Goal: Book appointment/travel/reservation

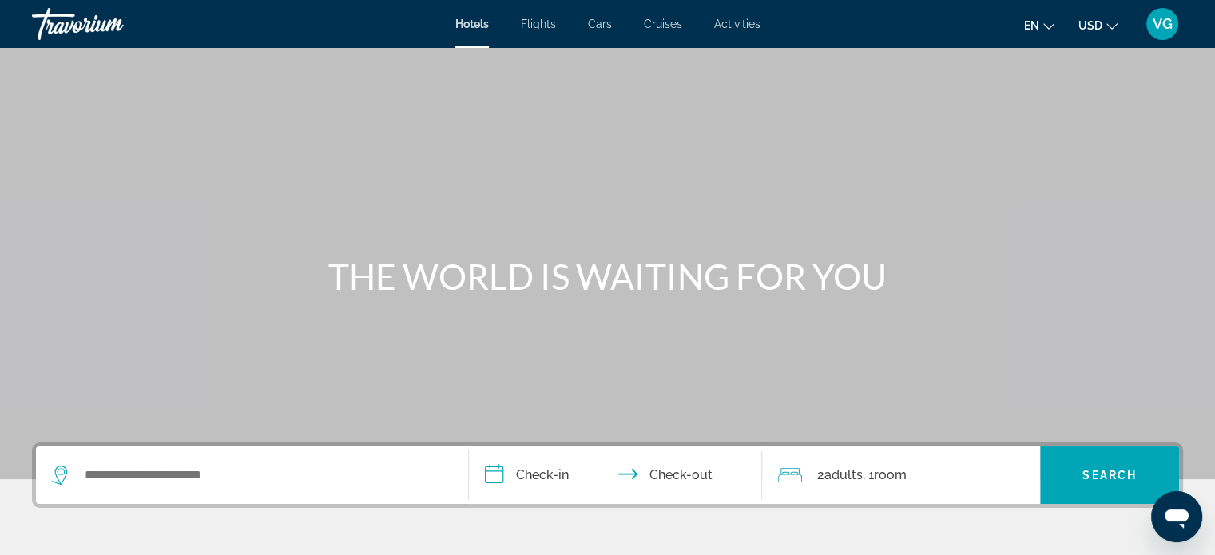
click at [1052, 30] on button "en English Español Français Italiano Português русский" at bounding box center [1039, 25] width 30 height 23
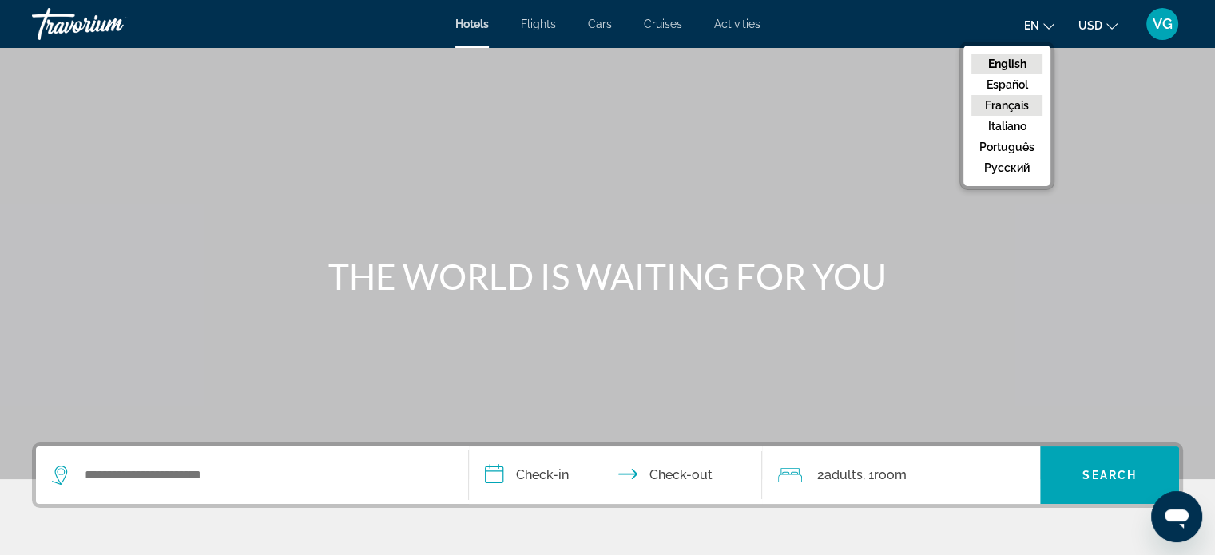
click at [1016, 112] on button "Français" at bounding box center [1006, 105] width 71 height 21
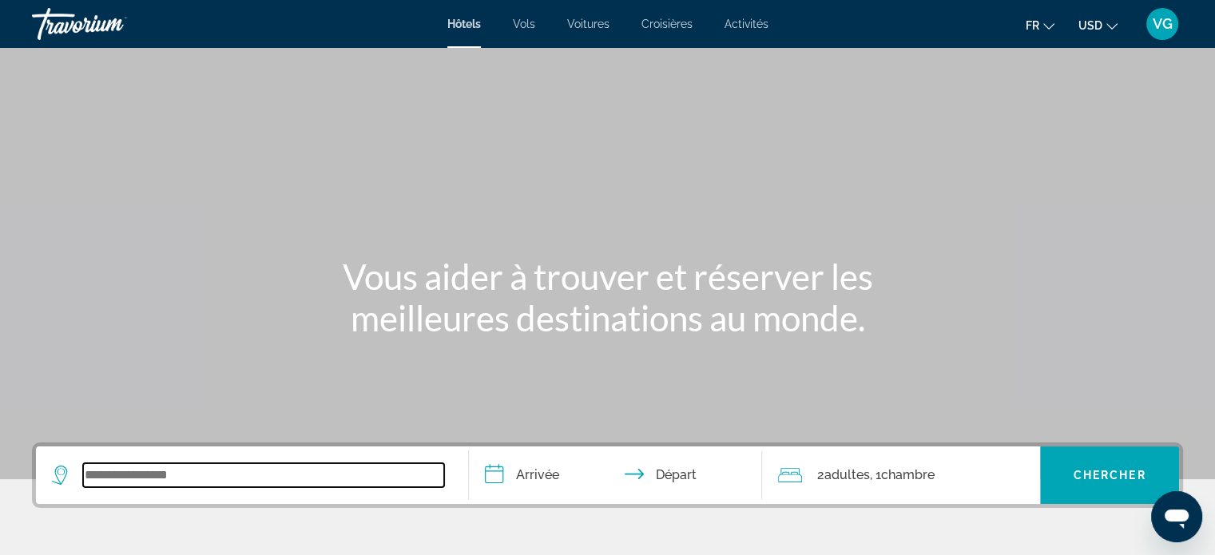
click at [199, 472] on input "Search widget" at bounding box center [263, 475] width 361 height 24
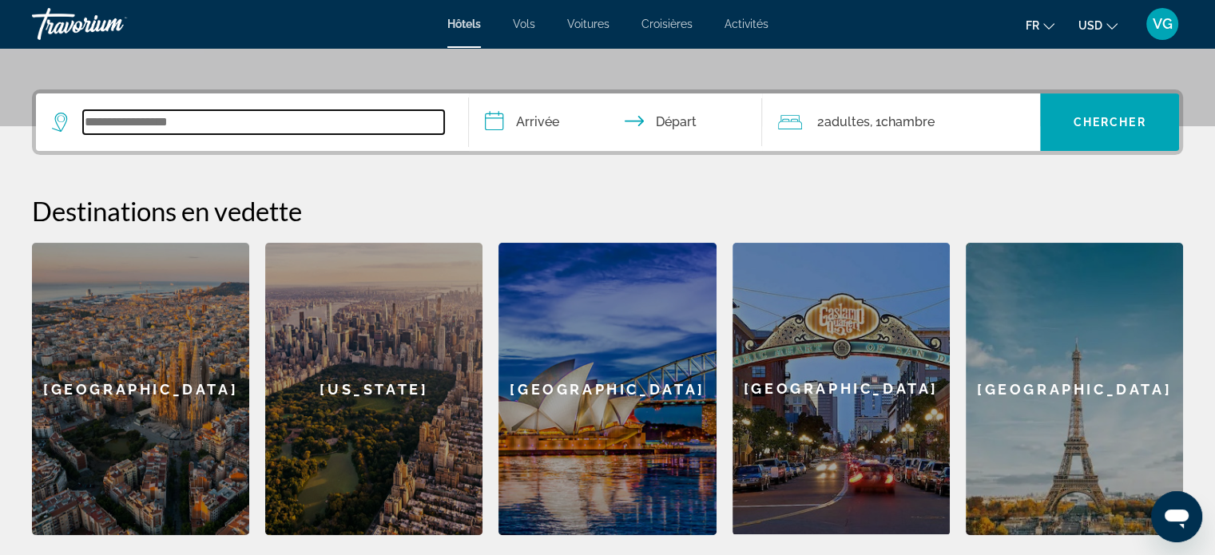
scroll to position [329, 0]
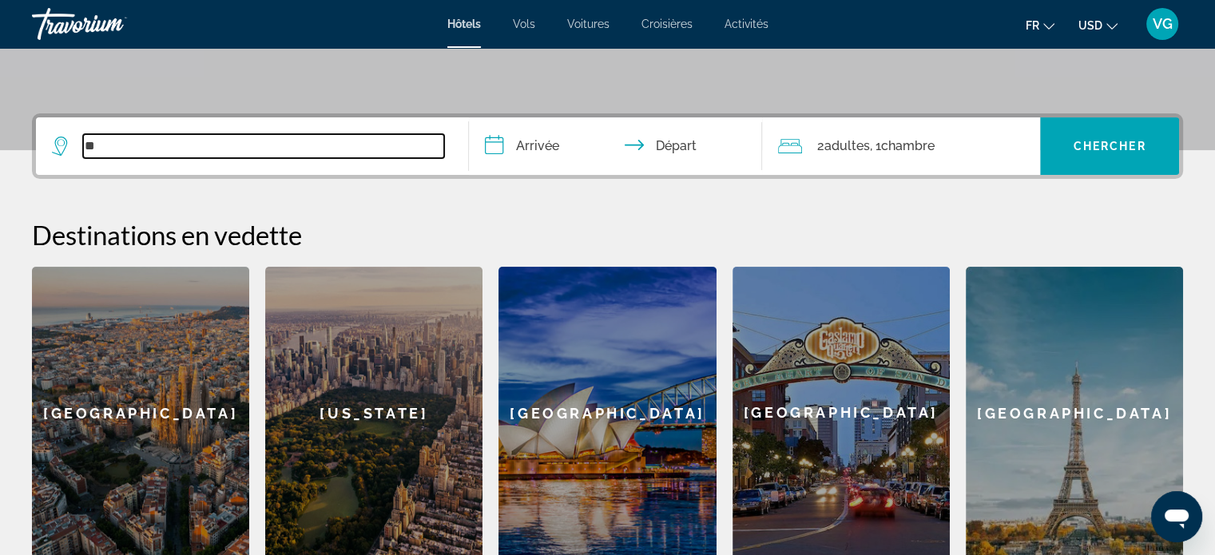
type input "*"
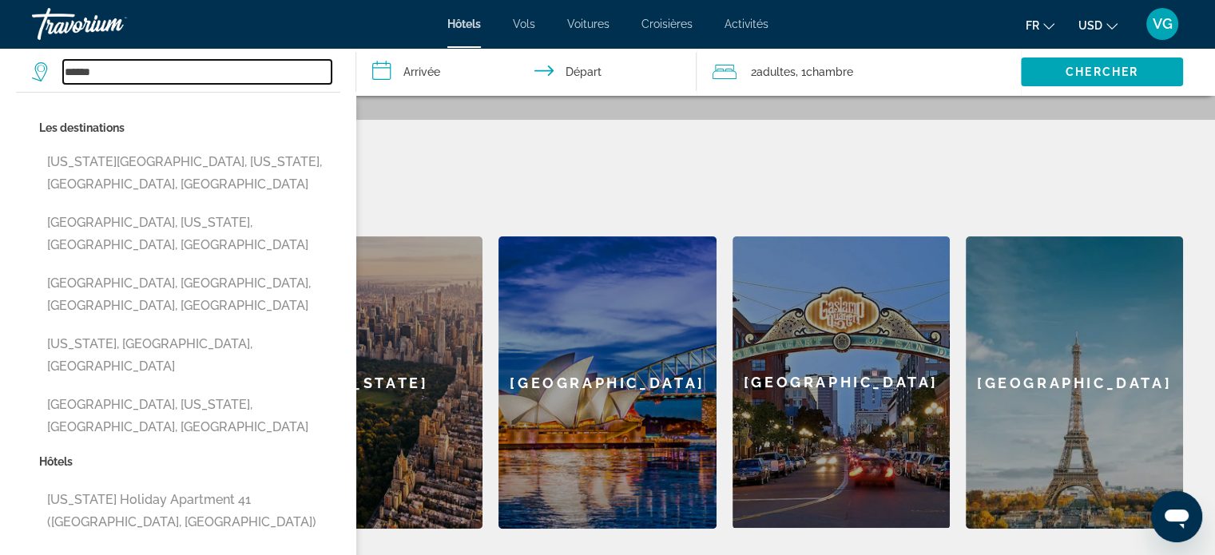
scroll to position [89, 0]
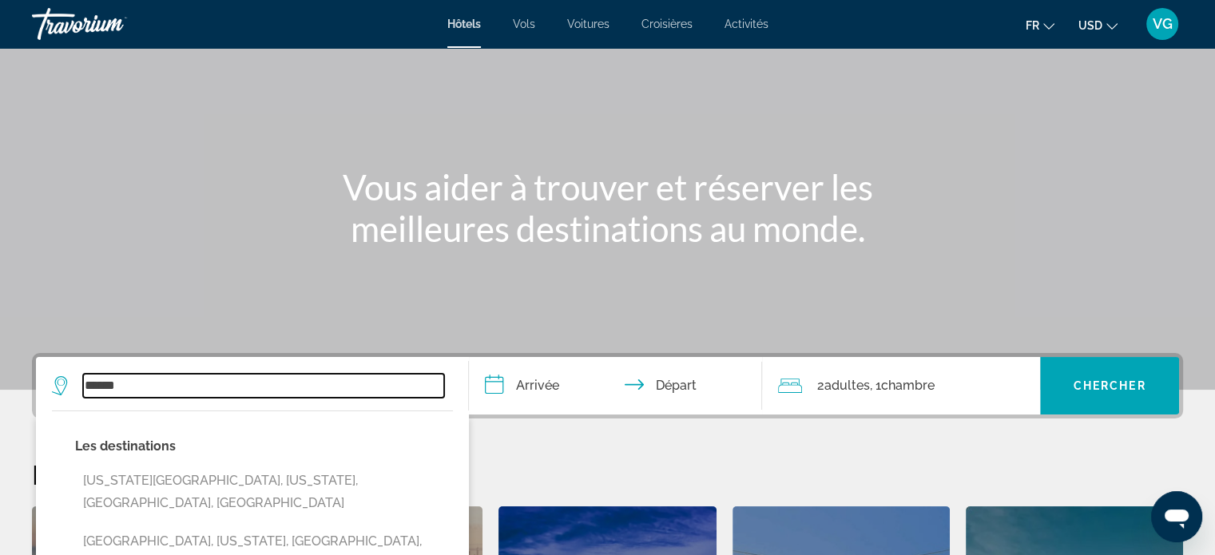
type input "******"
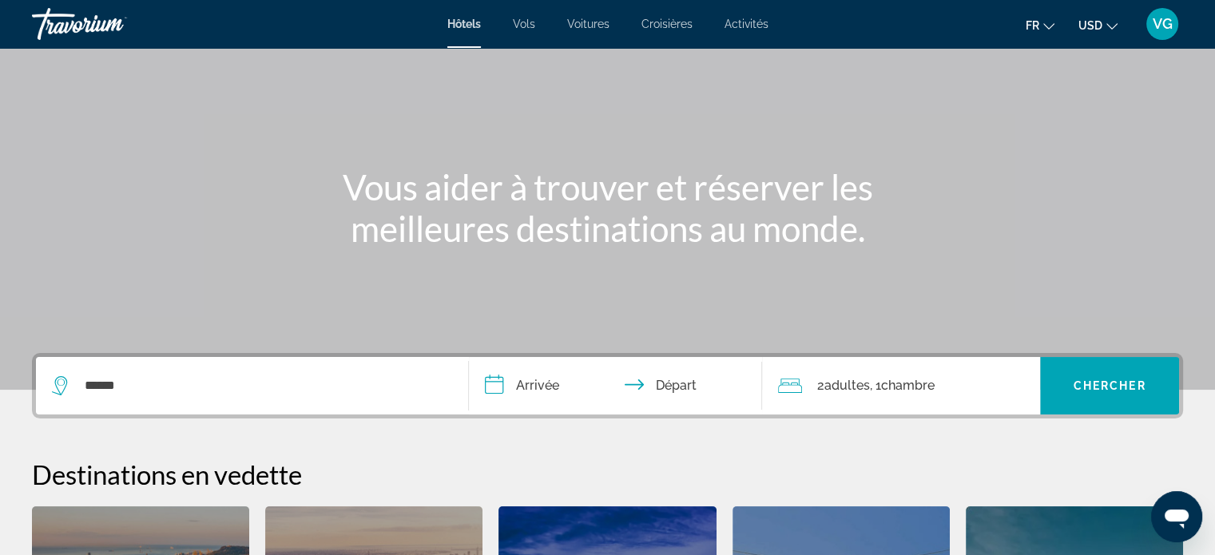
click at [534, 378] on input "**********" at bounding box center [619, 388] width 300 height 62
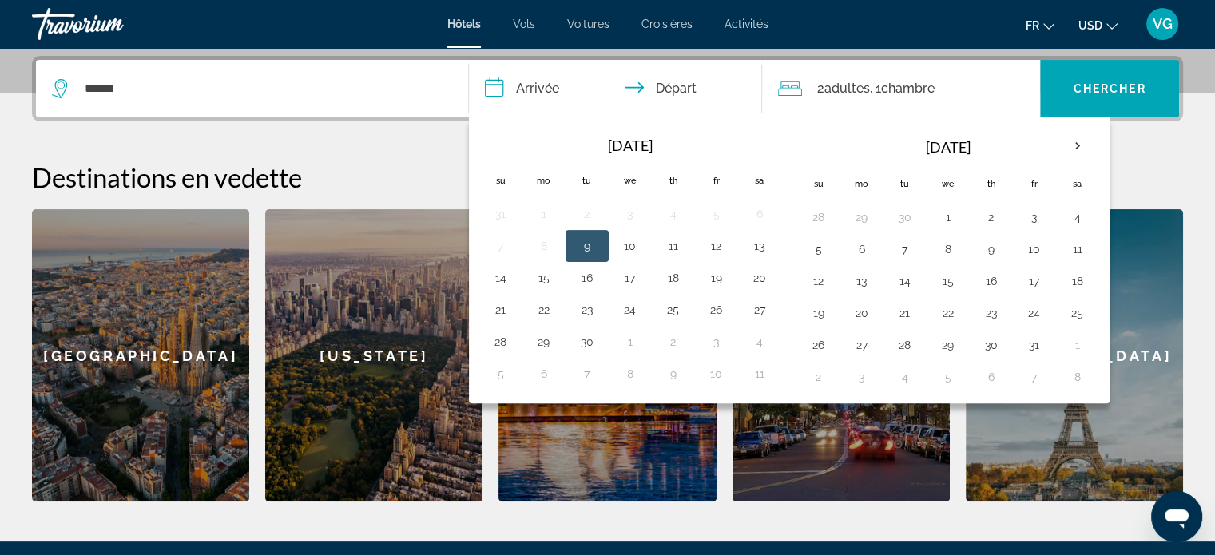
scroll to position [390, 0]
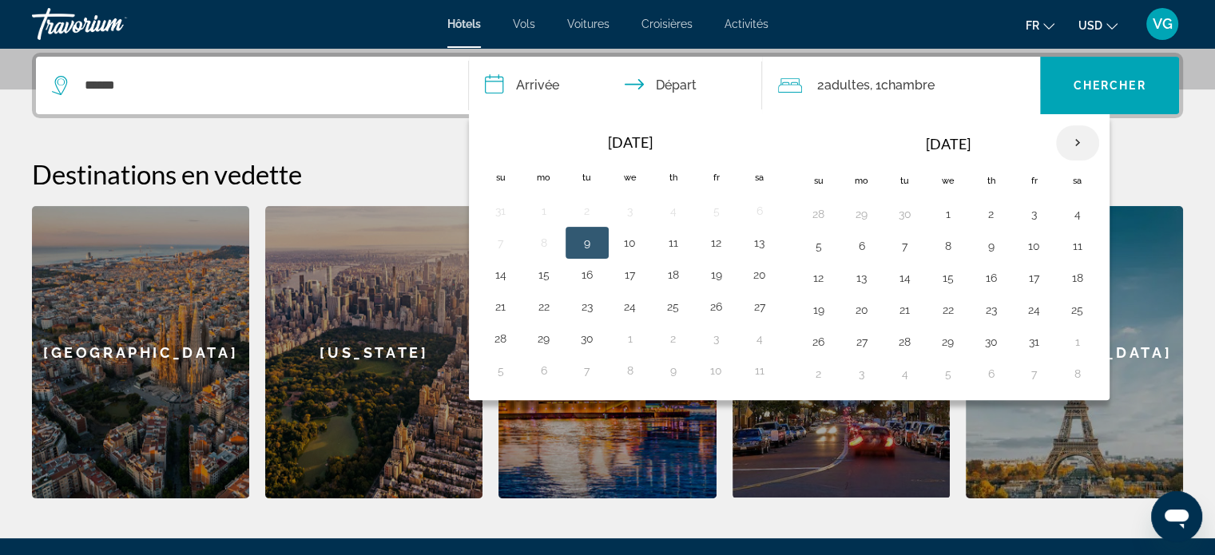
click at [1073, 143] on th "Next month" at bounding box center [1077, 142] width 43 height 35
click at [856, 339] on button "26" at bounding box center [862, 342] width 26 height 22
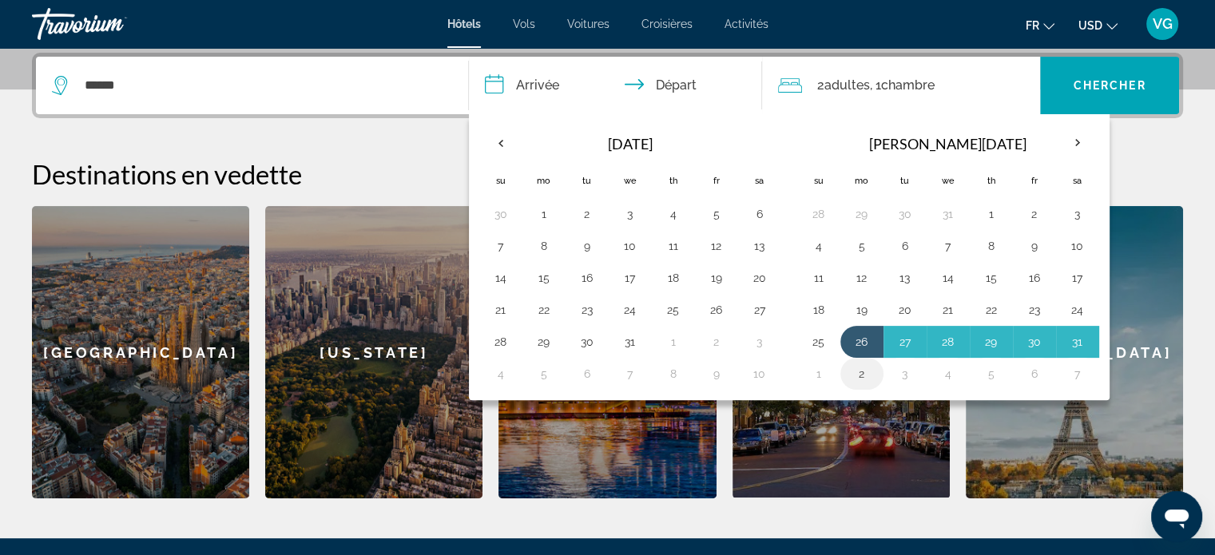
click at [857, 367] on button "2" at bounding box center [862, 374] width 26 height 22
type input "**********"
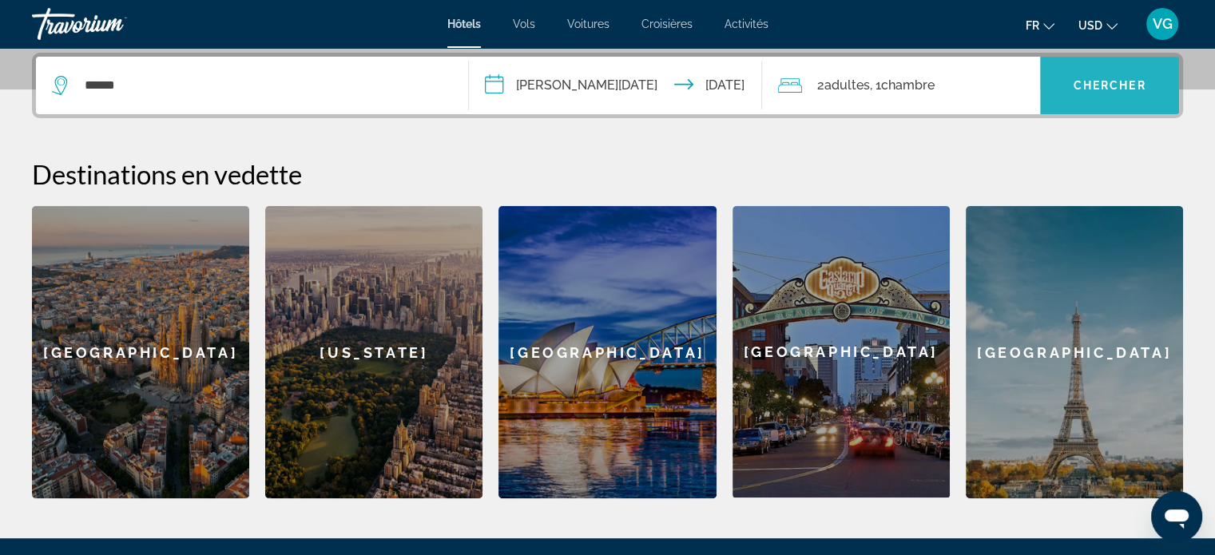
click at [1112, 89] on span "Chercher" at bounding box center [1110, 85] width 73 height 13
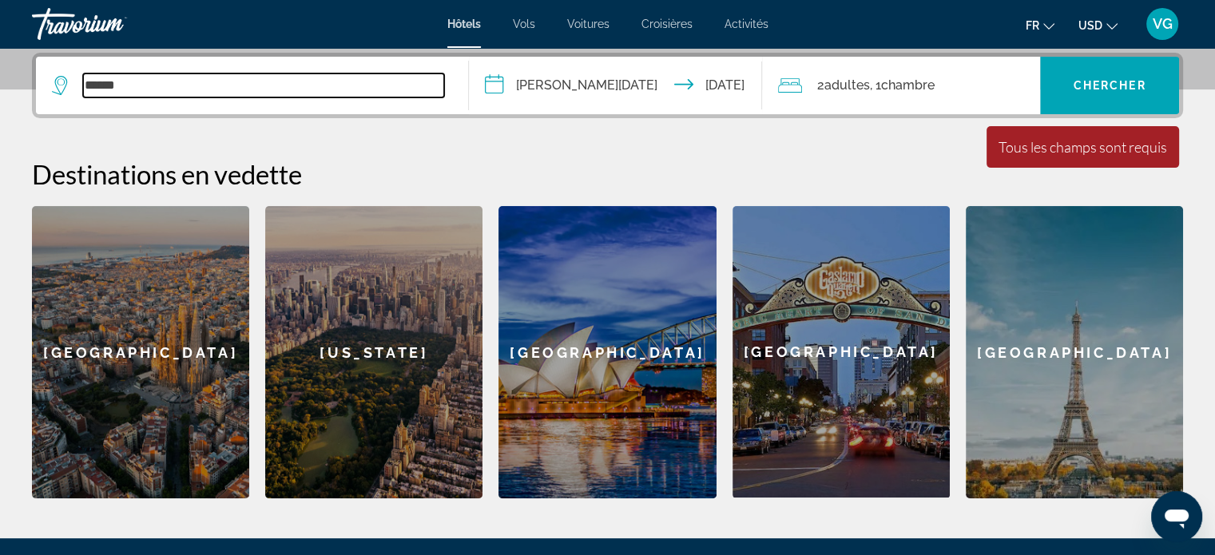
click at [423, 79] on input "******" at bounding box center [263, 86] width 361 height 24
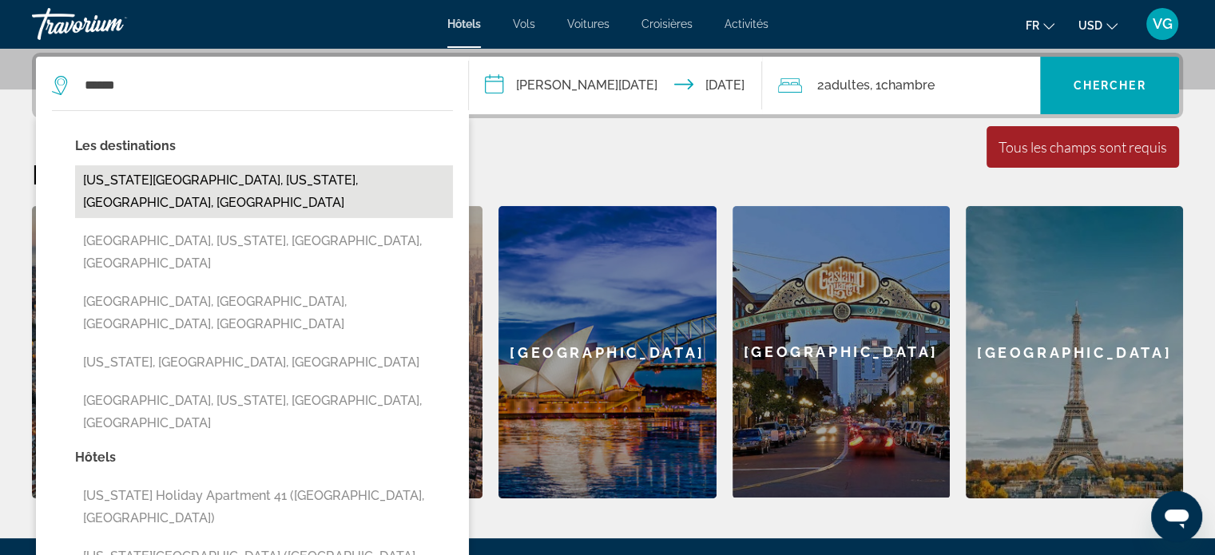
click at [140, 189] on button "[US_STATE][GEOGRAPHIC_DATA], [US_STATE], [GEOGRAPHIC_DATA], [GEOGRAPHIC_DATA]" at bounding box center [264, 191] width 378 height 53
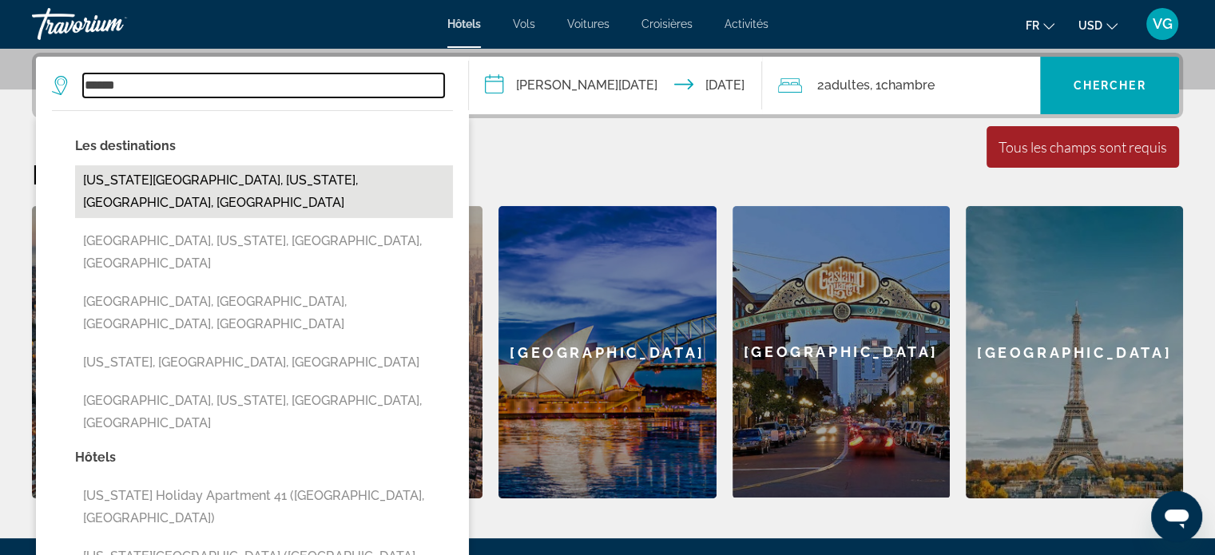
type input "**********"
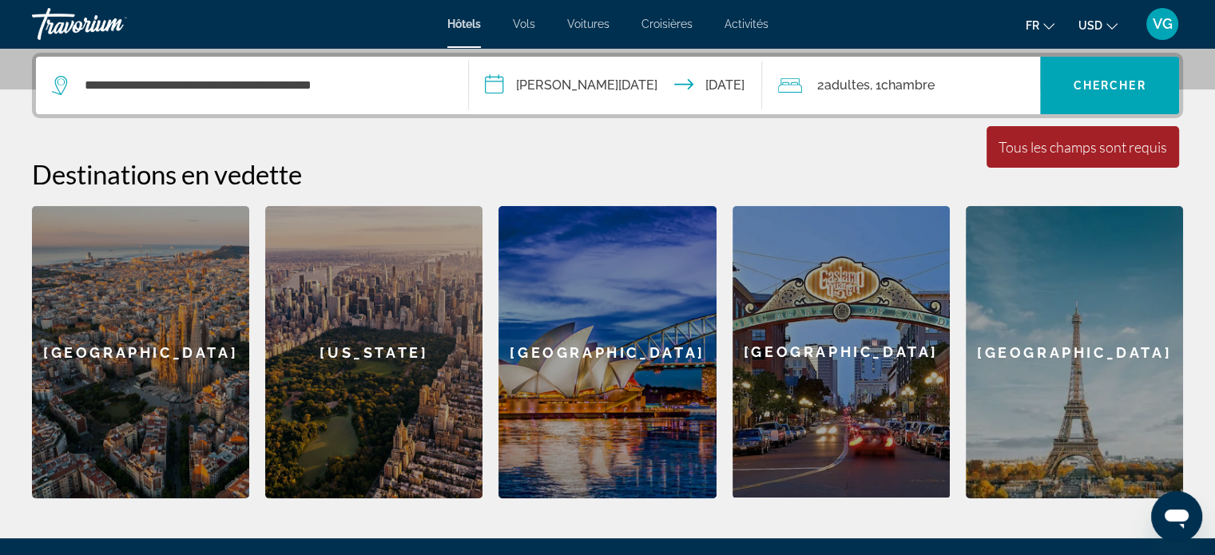
click at [1048, 153] on div "Tous les champs sont requis" at bounding box center [1083, 147] width 169 height 18
click at [1081, 79] on span "Chercher" at bounding box center [1110, 85] width 73 height 13
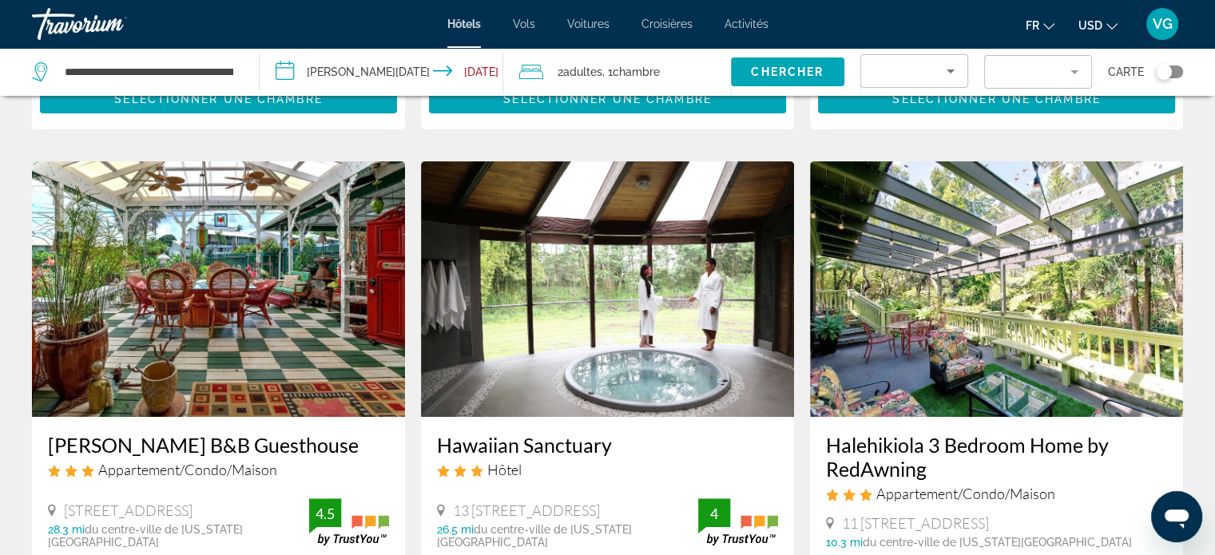
scroll to position [240, 0]
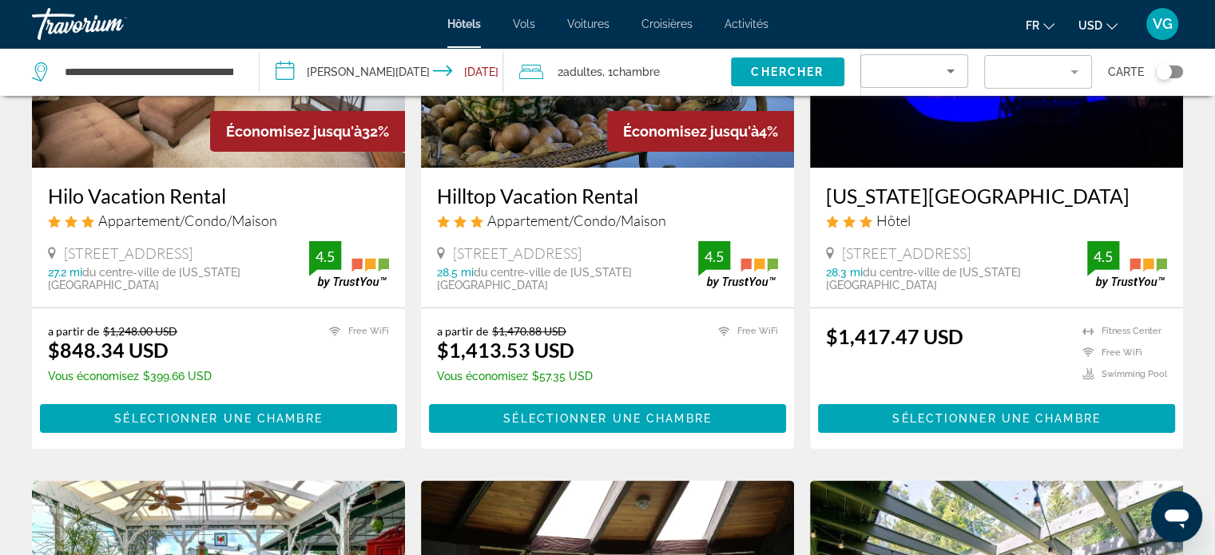
click at [948, 72] on icon "Sort by" at bounding box center [950, 71] width 19 height 19
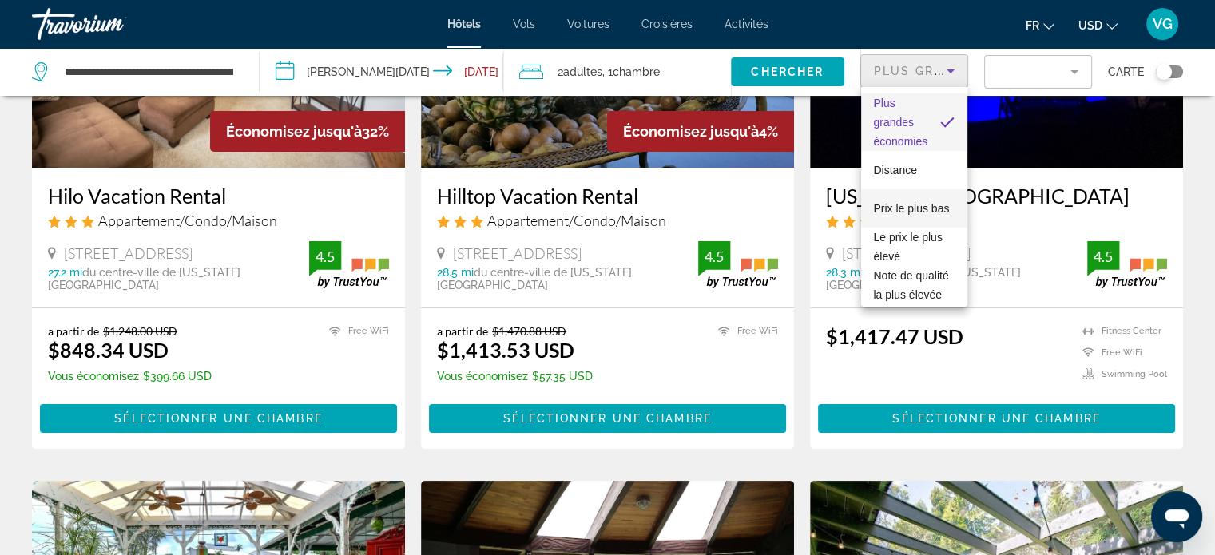
click at [896, 202] on span "Prix le plus bas" at bounding box center [912, 208] width 76 height 13
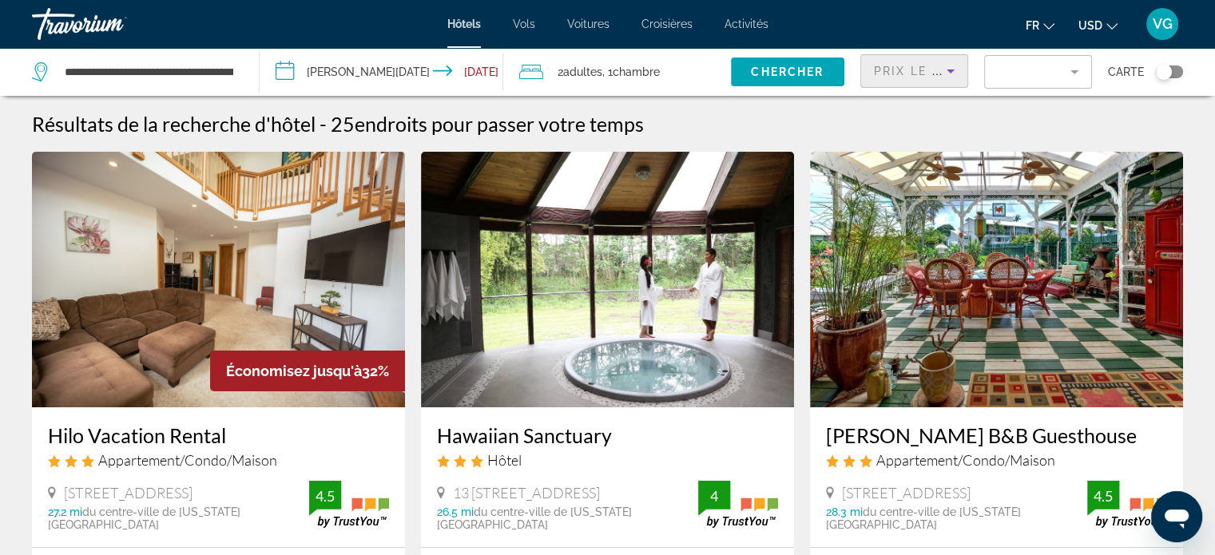
click at [1069, 76] on mat-form-field "Filter" at bounding box center [1038, 72] width 108 height 34
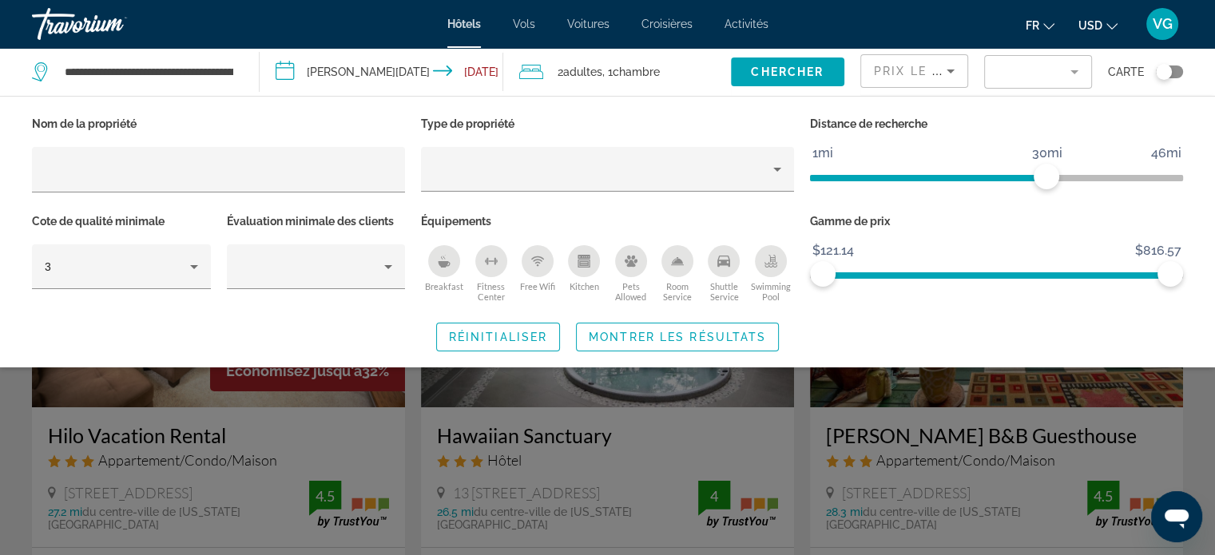
click at [1074, 74] on mat-form-field "Filter" at bounding box center [1038, 72] width 108 height 34
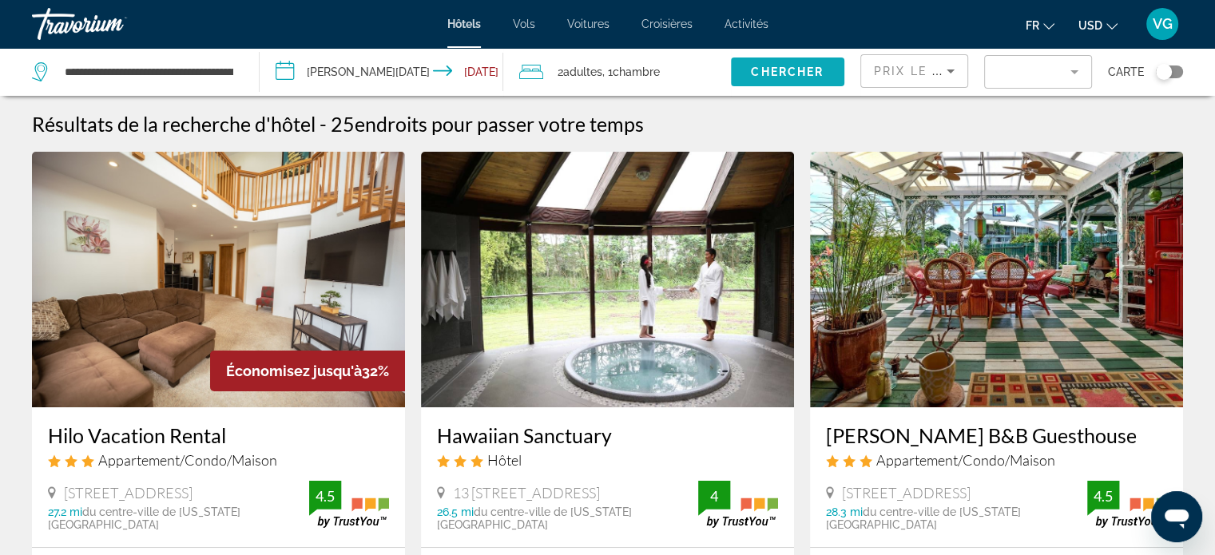
click at [782, 76] on span "Chercher" at bounding box center [787, 72] width 73 height 13
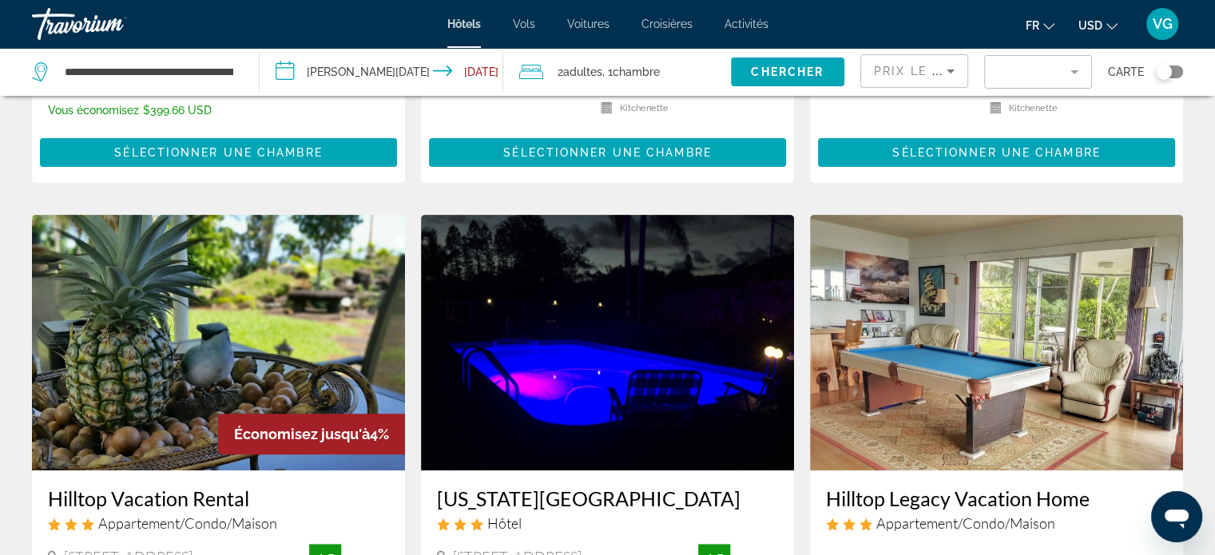
scroll to position [559, 0]
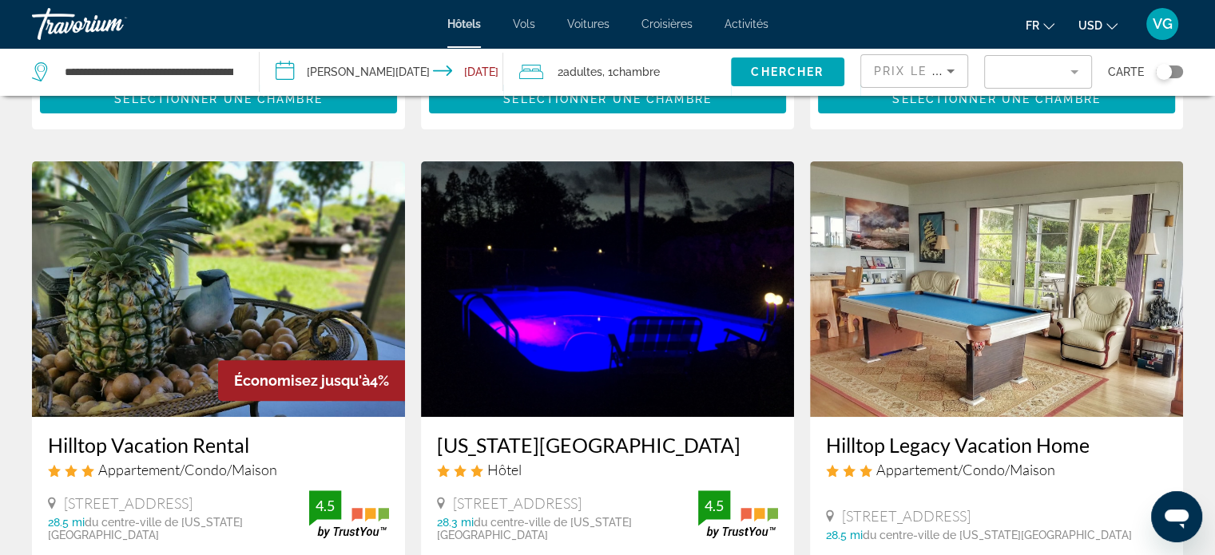
click at [1069, 74] on mat-form-field "Filter" at bounding box center [1038, 72] width 108 height 34
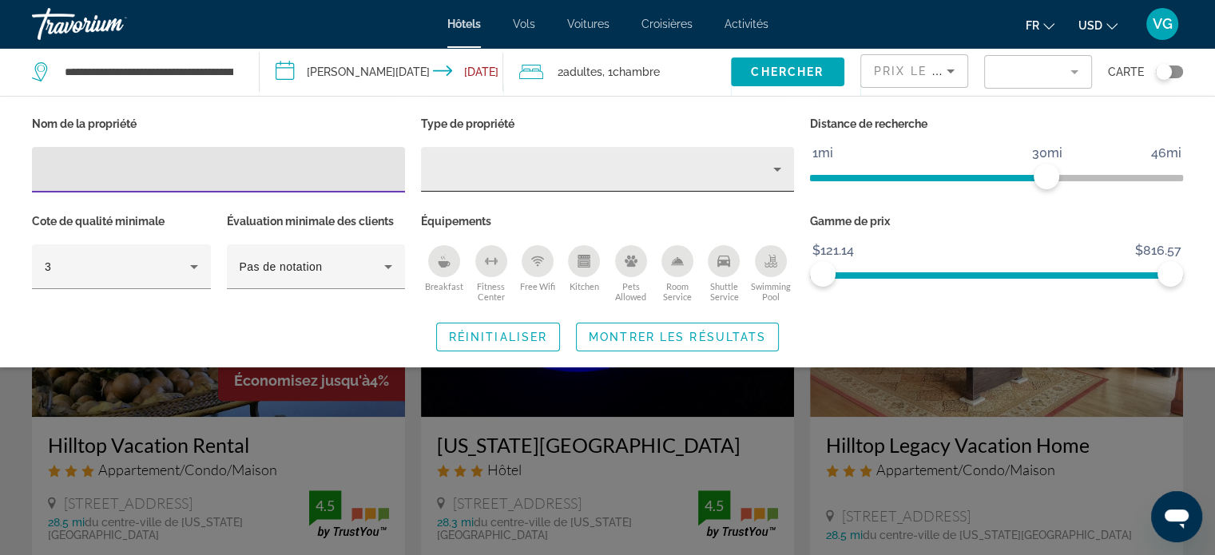
click at [775, 171] on icon "Property type" at bounding box center [777, 169] width 19 height 19
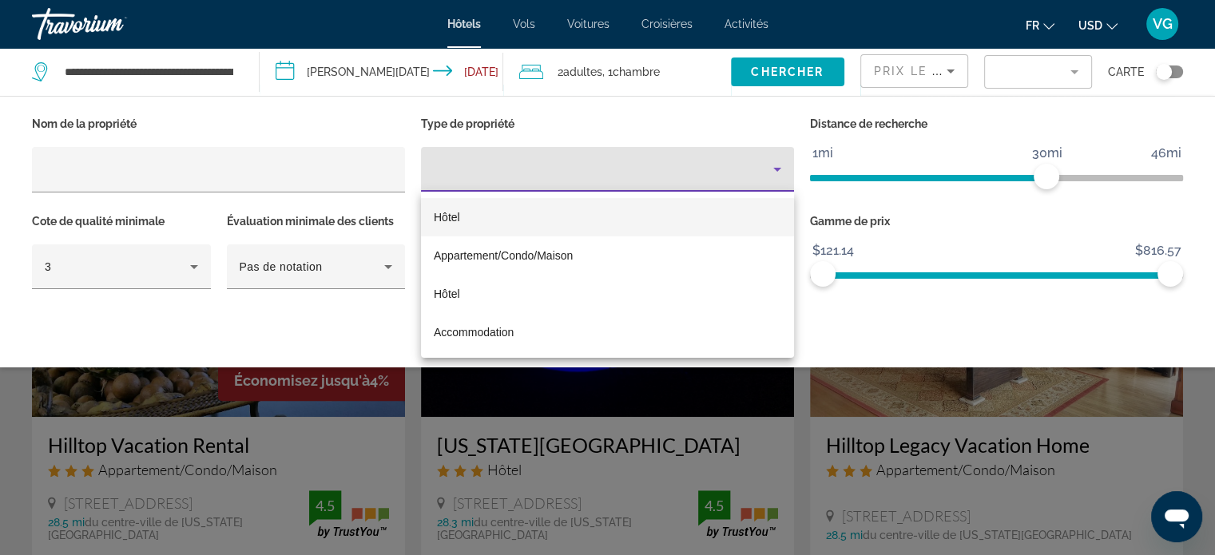
click at [775, 171] on div at bounding box center [607, 277] width 1215 height 555
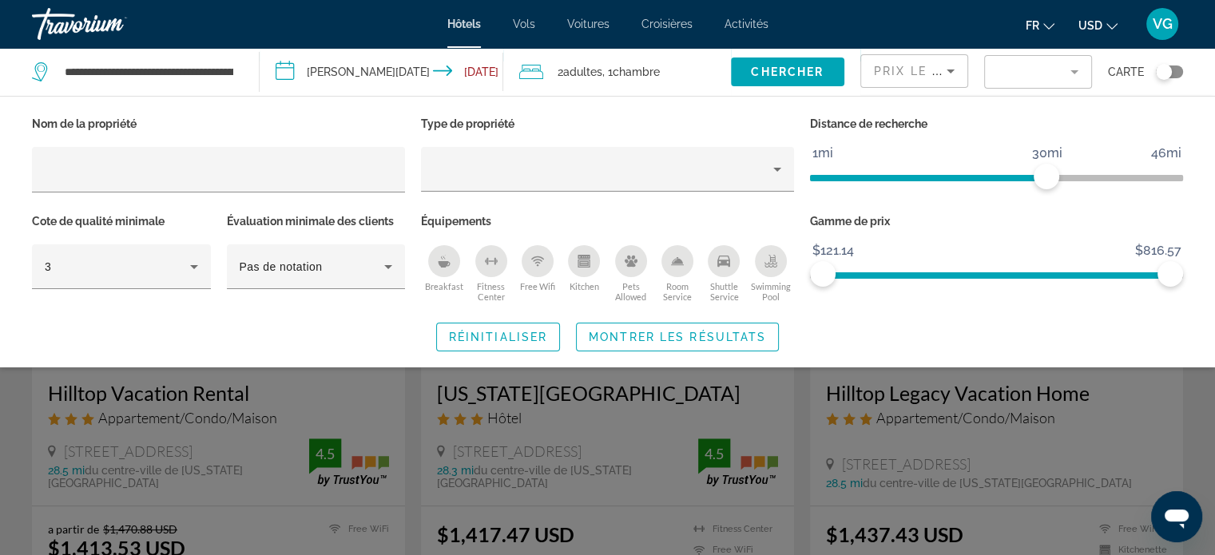
scroll to position [639, 0]
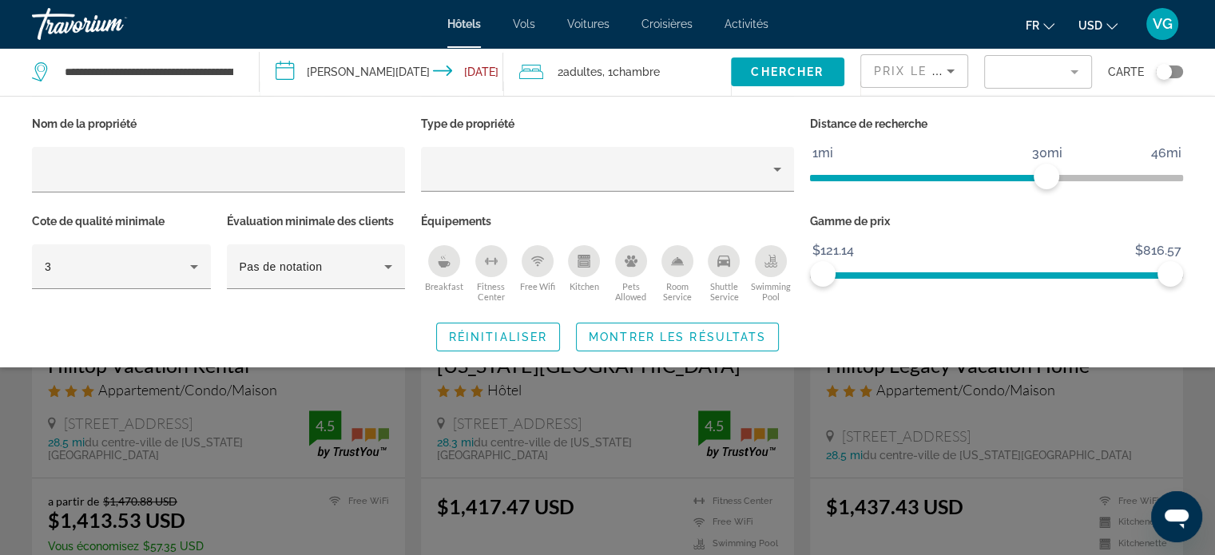
click at [1188, 77] on app-hotels-search-filters "Prix le plus bas Carte Nom de la propriété Type de propriété Distance de recher…" at bounding box center [1037, 72] width 355 height 48
click at [1072, 66] on mat-form-field "Filter" at bounding box center [1038, 72] width 108 height 34
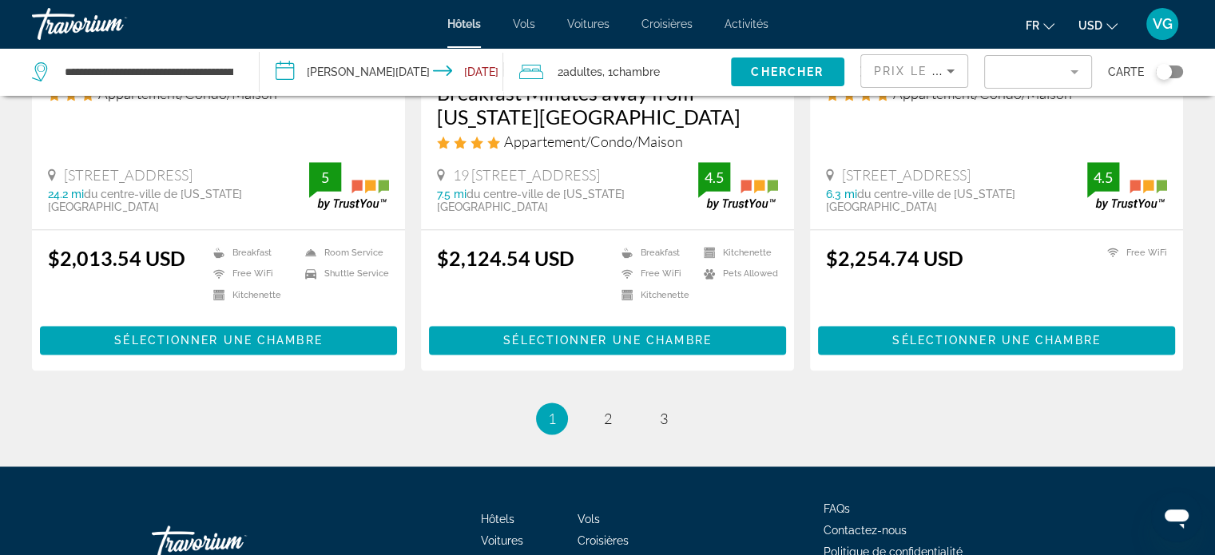
scroll to position [2182, 0]
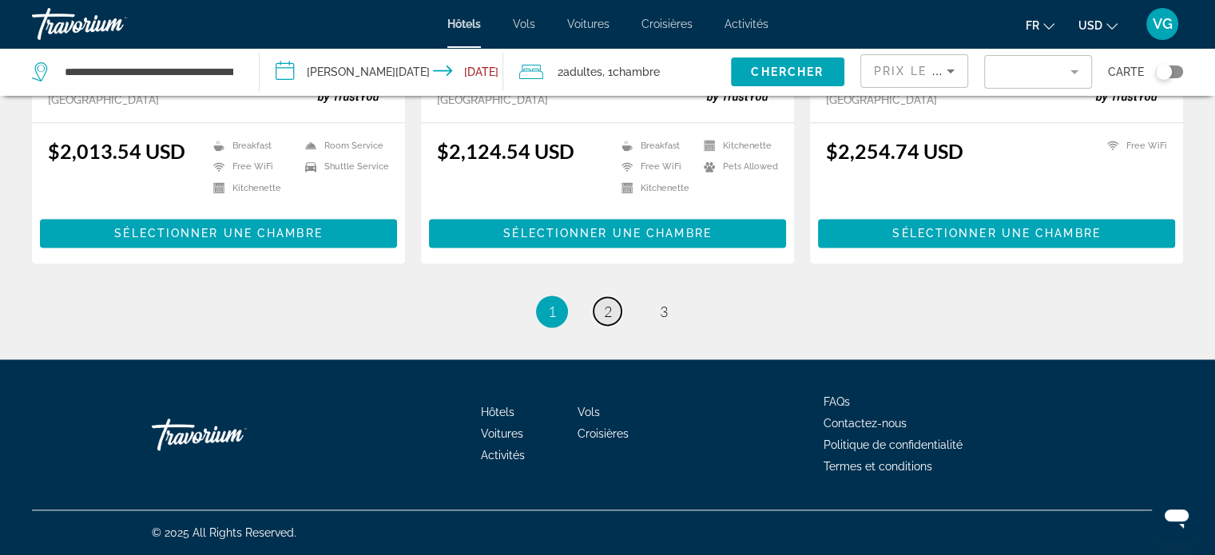
click at [610, 316] on span "2" at bounding box center [608, 312] width 8 height 18
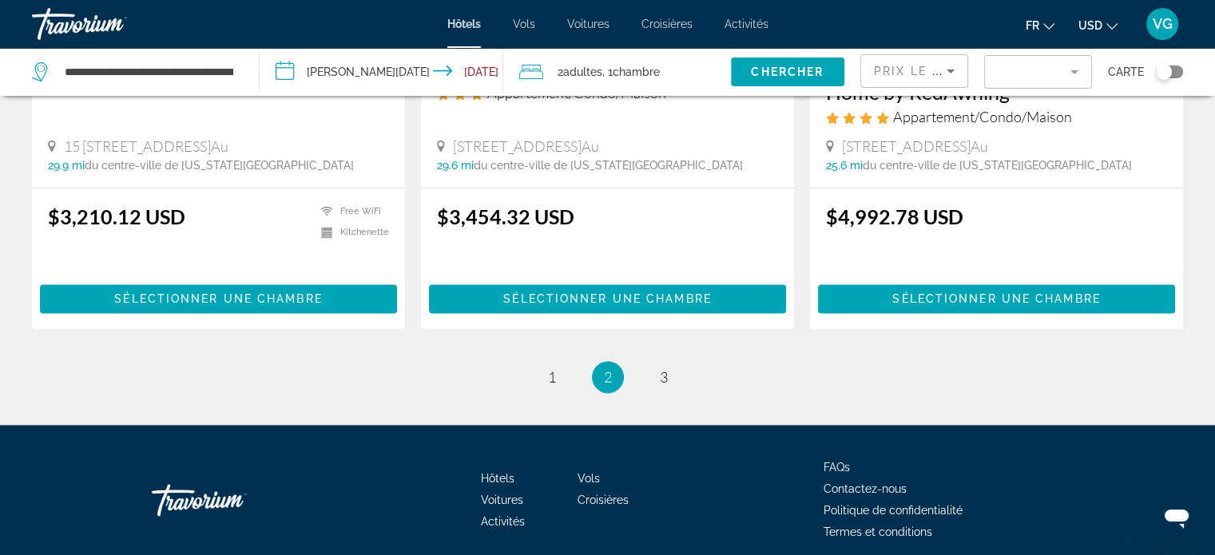
scroll to position [2163, 0]
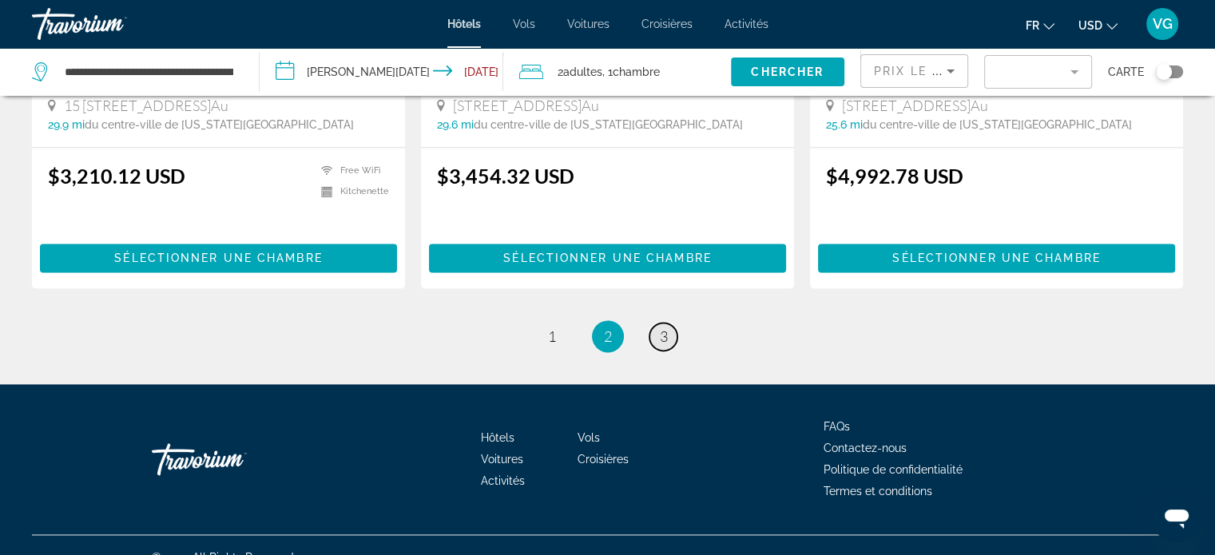
click at [668, 323] on link "page 3" at bounding box center [664, 337] width 28 height 28
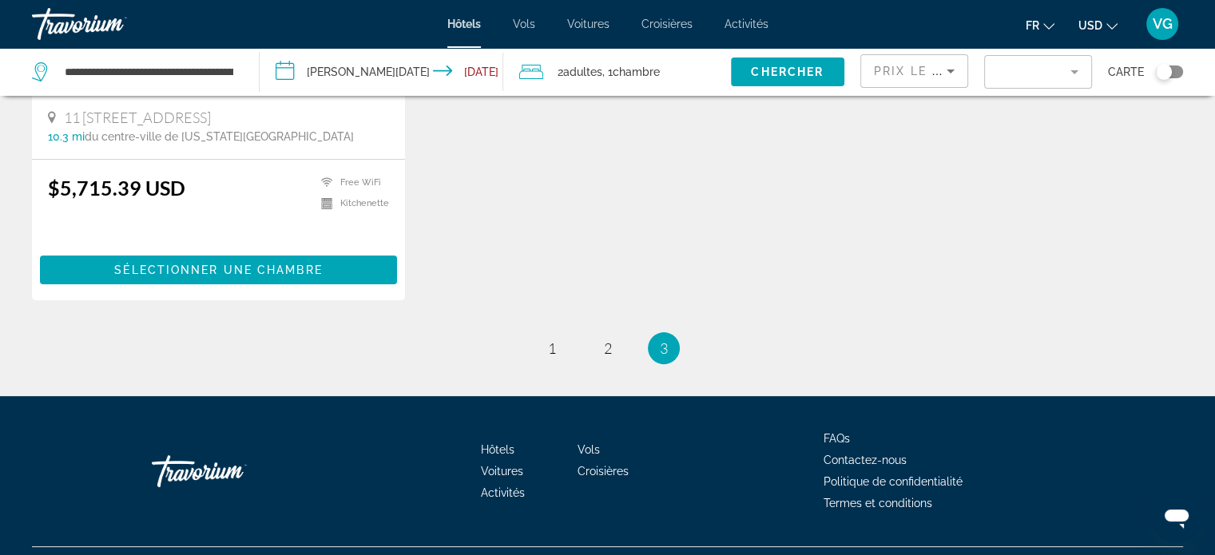
scroll to position [399, 0]
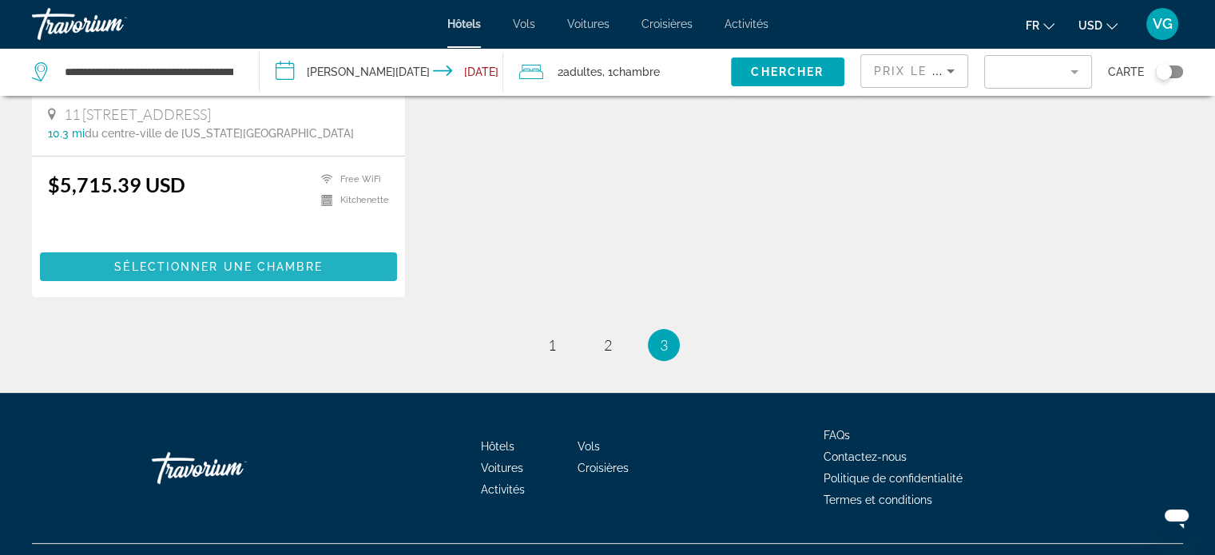
click at [275, 266] on span "Sélectionner une chambre" at bounding box center [218, 266] width 208 height 13
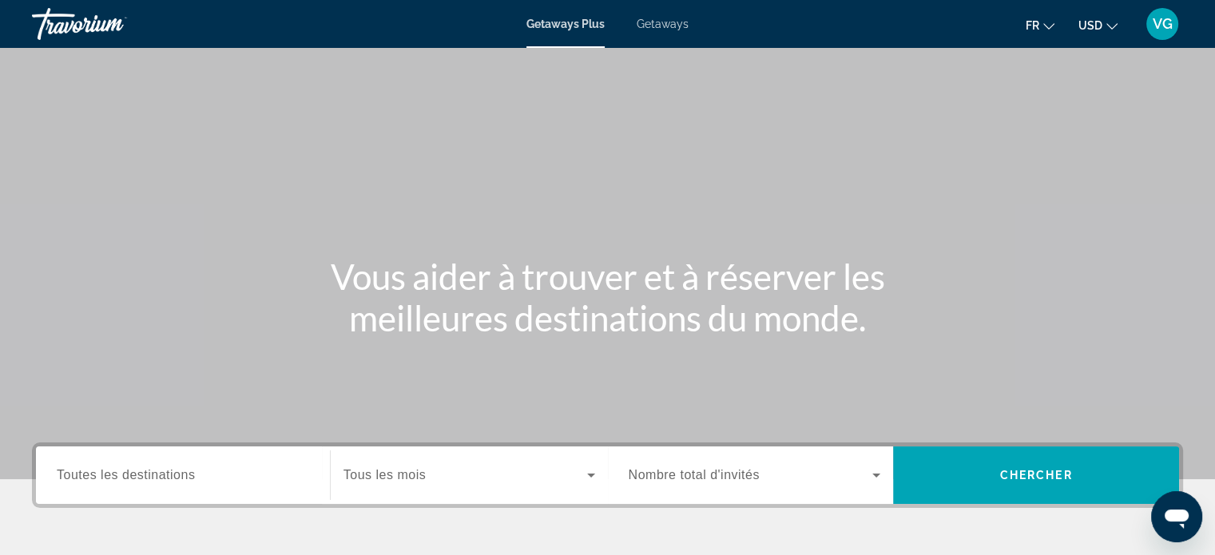
click at [665, 24] on span "Getaways" at bounding box center [663, 24] width 52 height 13
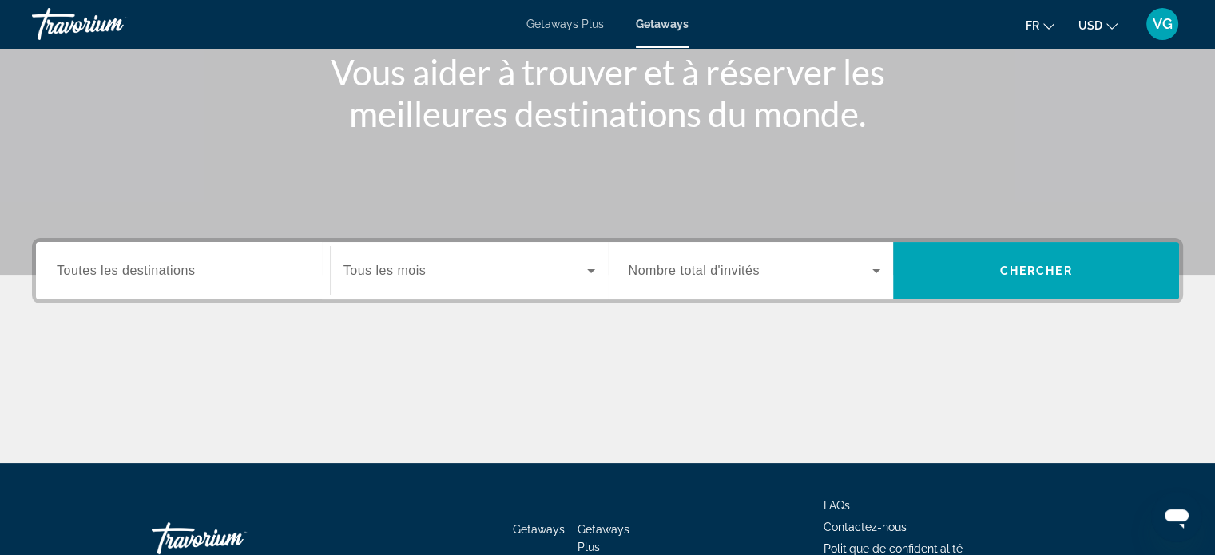
scroll to position [240, 0]
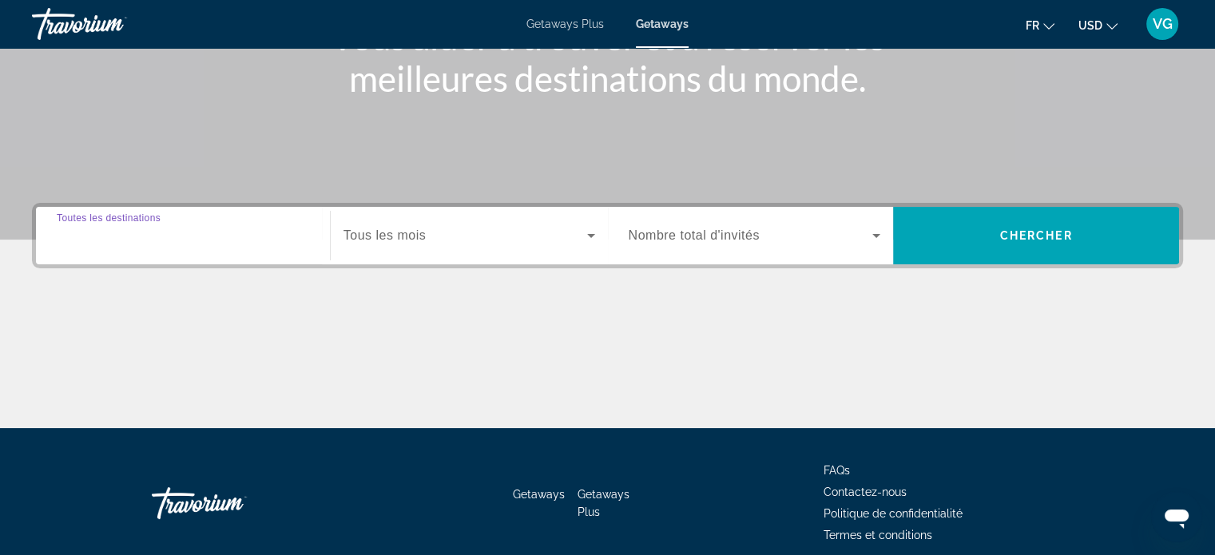
click at [211, 235] on input "Destination Toutes les destinations" at bounding box center [183, 236] width 252 height 19
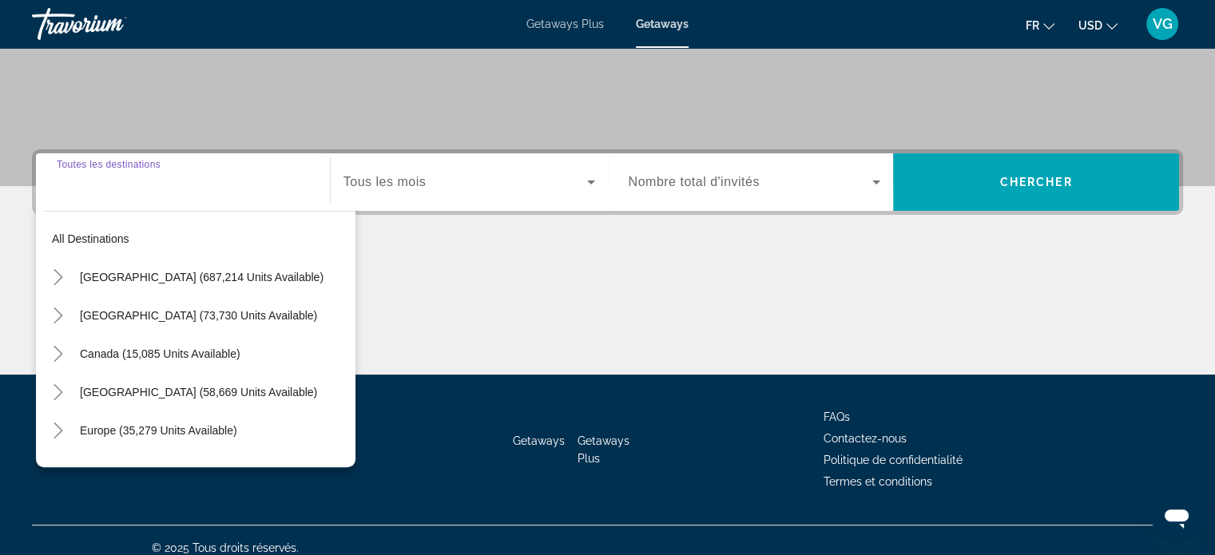
scroll to position [308, 0]
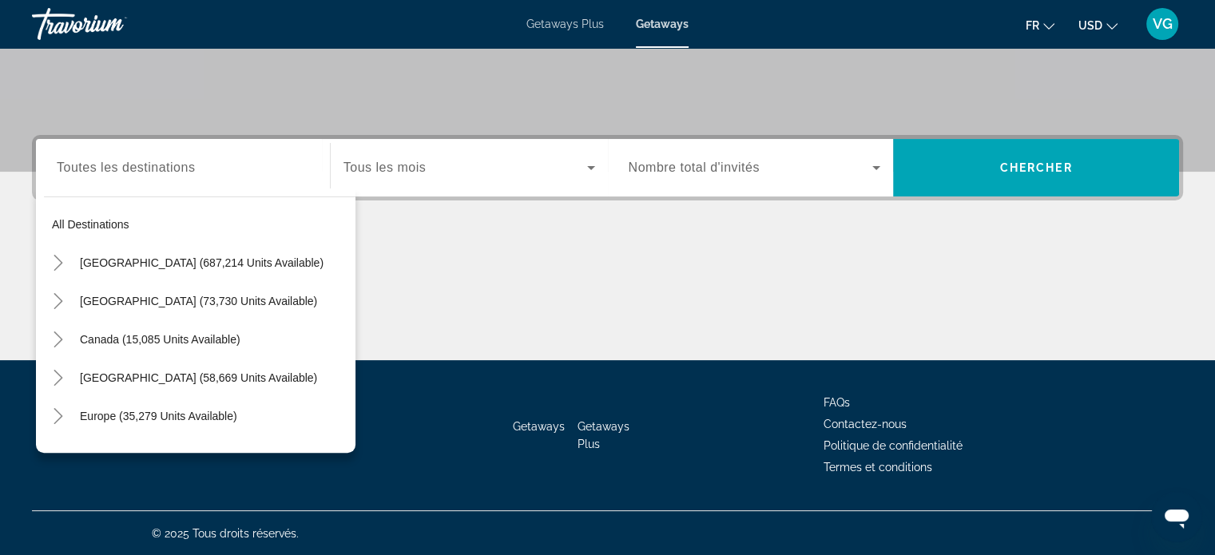
click at [412, 182] on div "Search widget" at bounding box center [470, 167] width 252 height 45
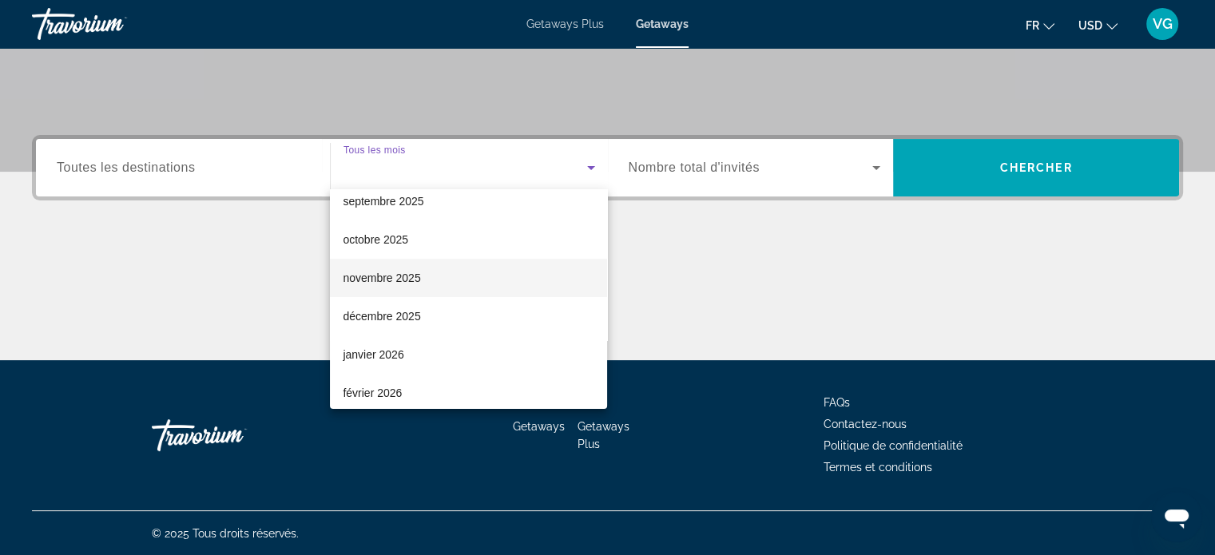
scroll to position [80, 0]
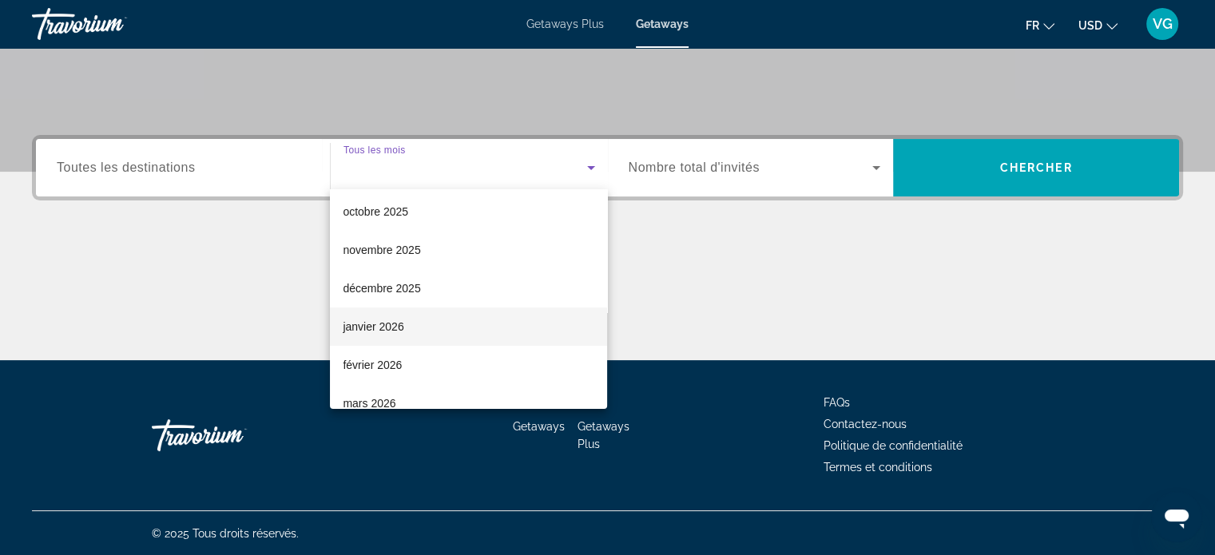
click at [371, 331] on span "janvier 2026" at bounding box center [373, 326] width 61 height 19
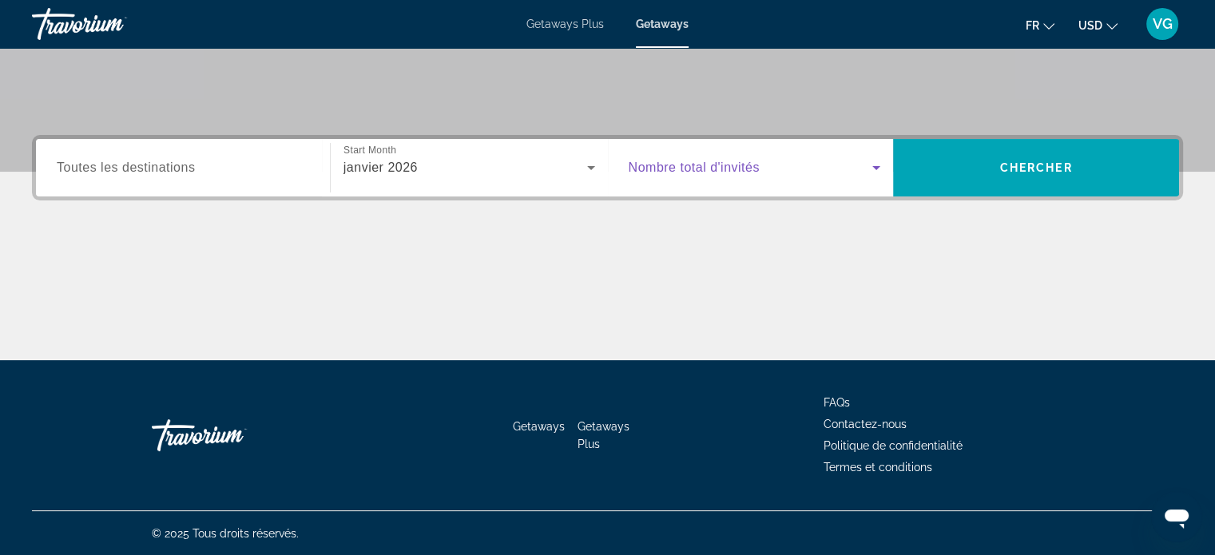
click at [773, 174] on span "Search widget" at bounding box center [751, 167] width 244 height 19
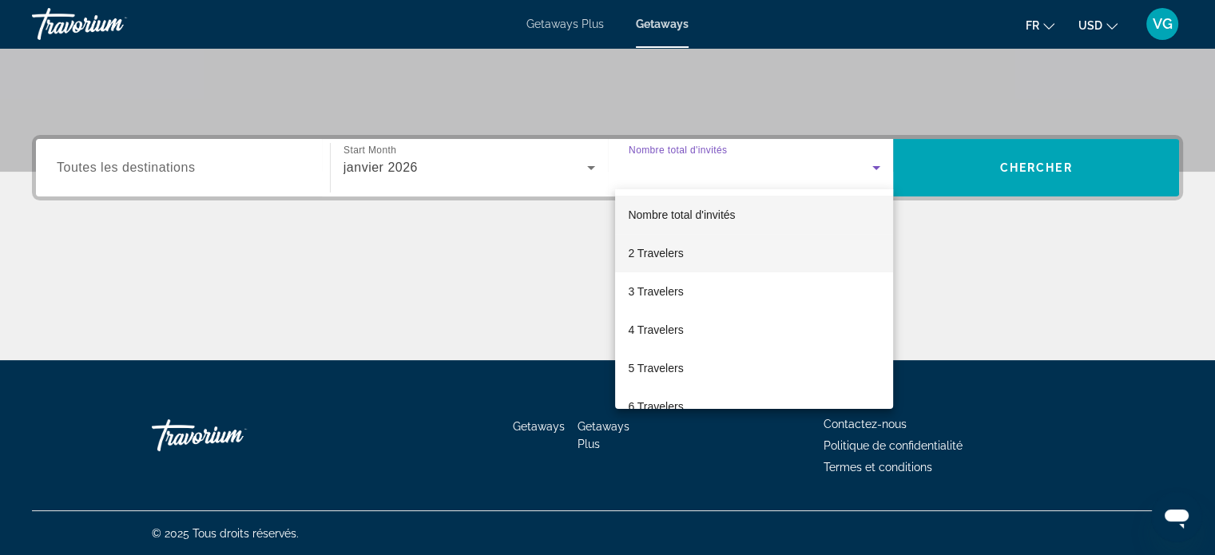
click at [687, 256] on mat-option "2 Travelers" at bounding box center [754, 253] width 278 height 38
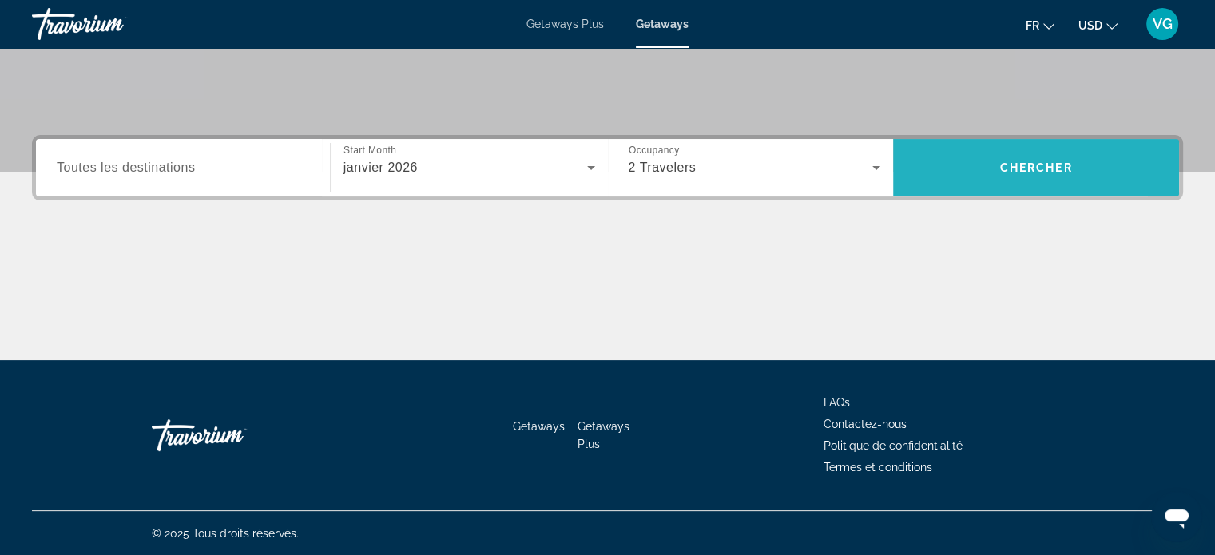
click at [963, 183] on span "Search widget" at bounding box center [1036, 168] width 286 height 38
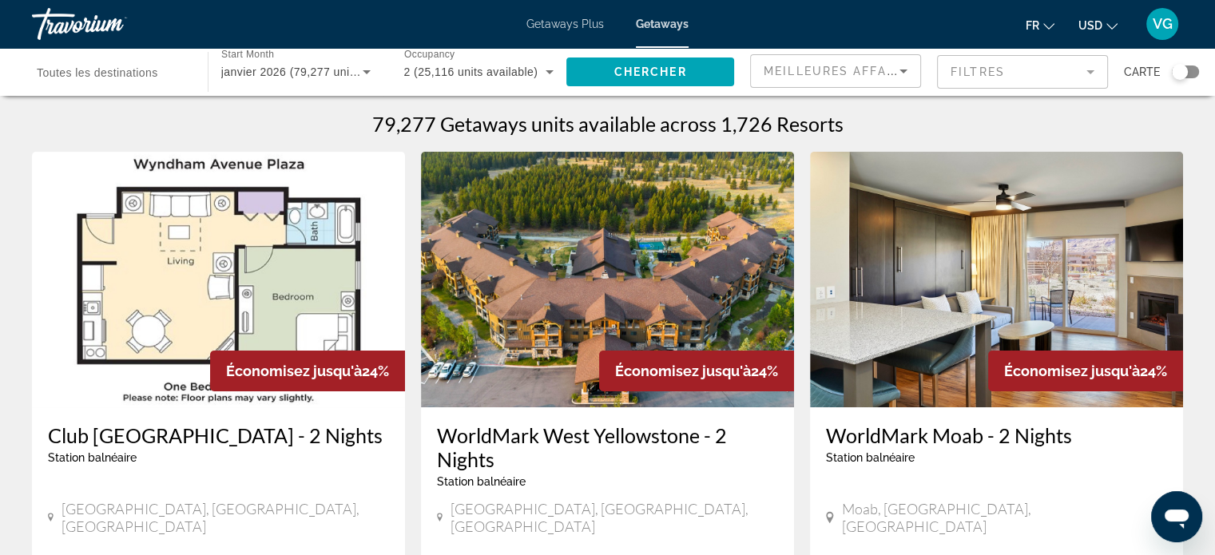
click at [882, 73] on span "Meilleures affaires" at bounding box center [840, 71] width 153 height 13
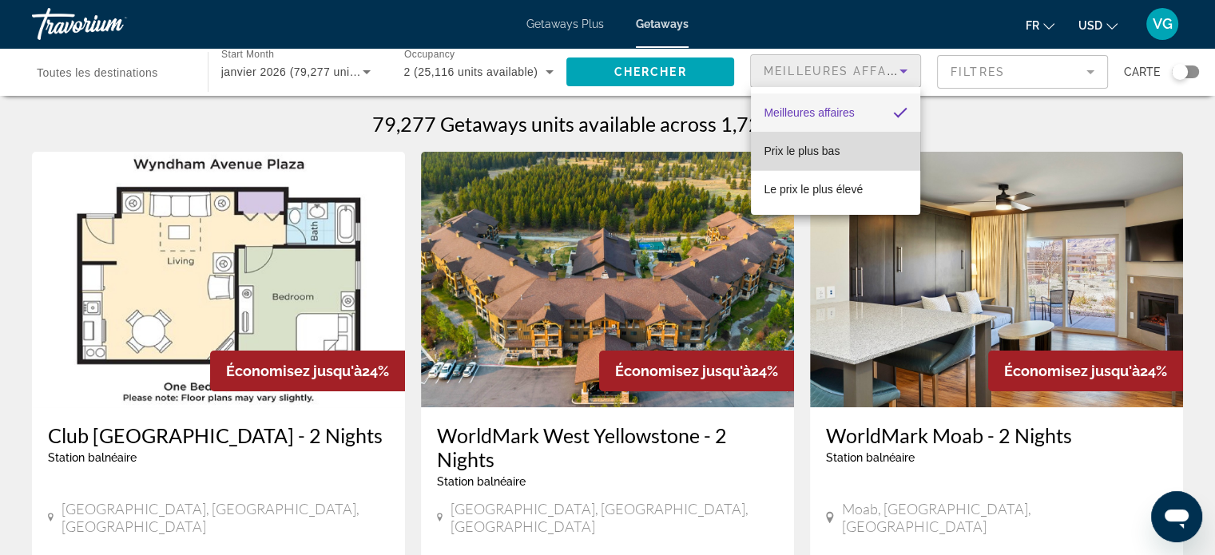
click at [840, 159] on mat-option "Prix ​​le plus bas" at bounding box center [835, 151] width 169 height 38
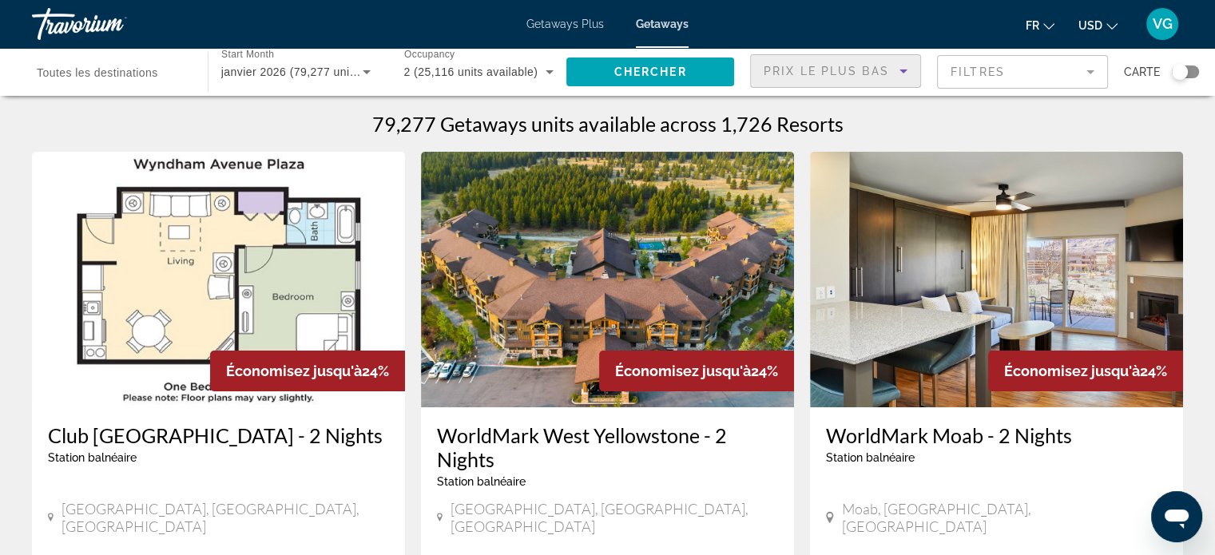
click at [990, 81] on mat-form-field "Filtres" at bounding box center [1022, 72] width 171 height 34
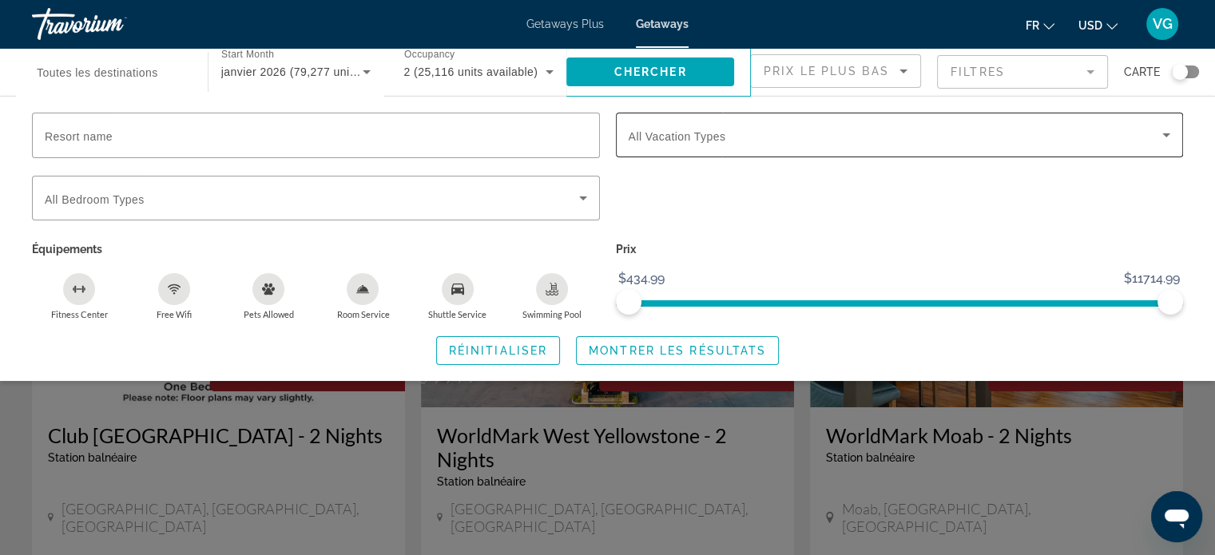
click at [952, 137] on span "Search widget" at bounding box center [896, 134] width 534 height 19
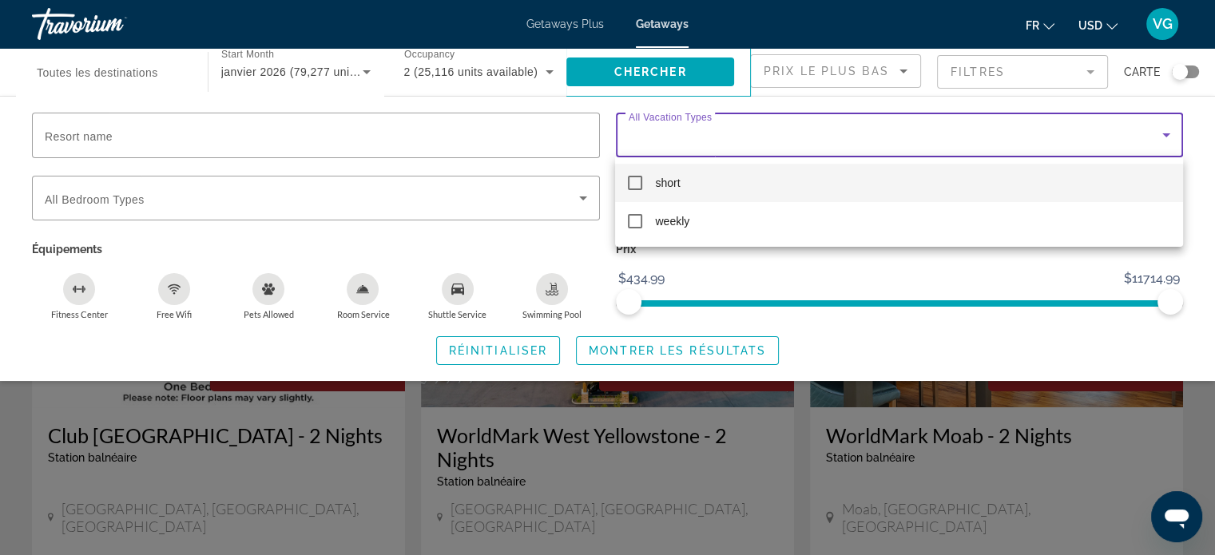
click at [638, 187] on mat-pseudo-checkbox at bounding box center [635, 183] width 14 height 14
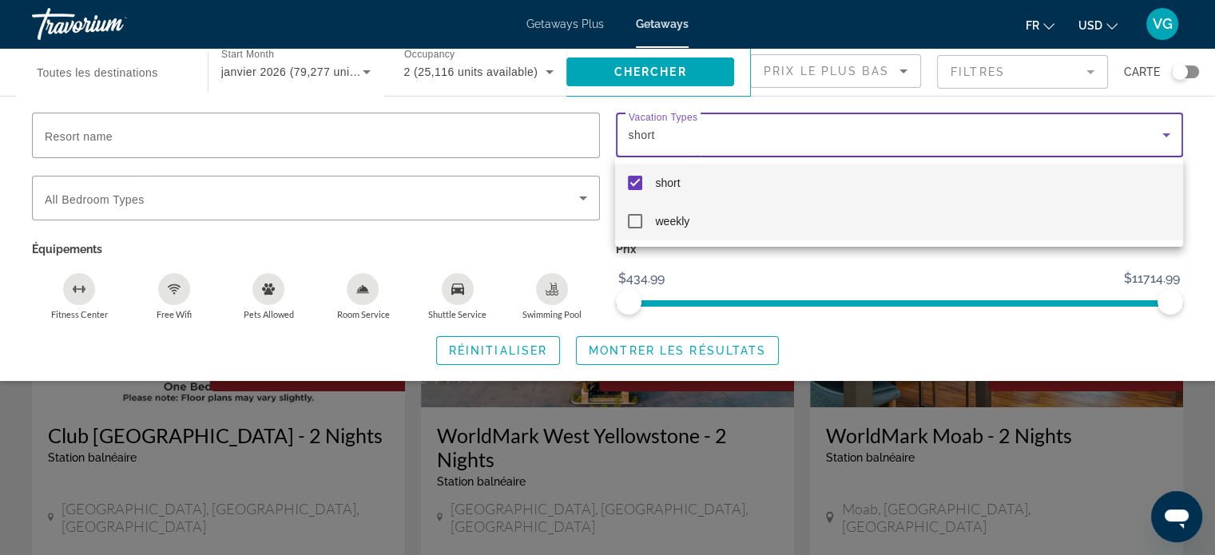
click at [630, 216] on mat-pseudo-checkbox at bounding box center [635, 221] width 14 height 14
click at [634, 185] on mat-pseudo-checkbox at bounding box center [635, 183] width 14 height 14
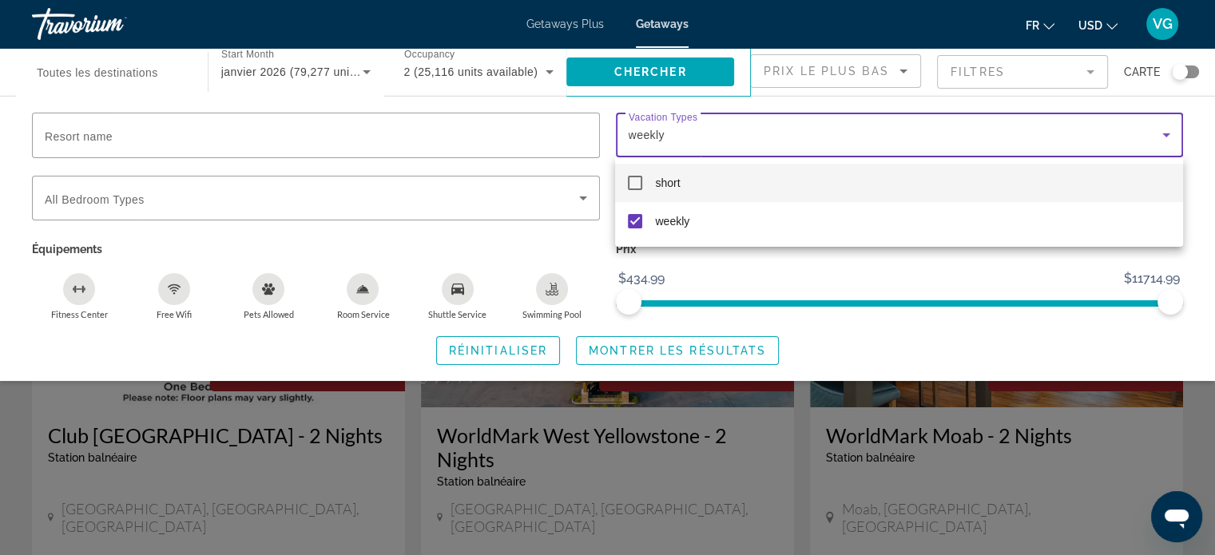
click at [495, 248] on div at bounding box center [607, 277] width 1215 height 555
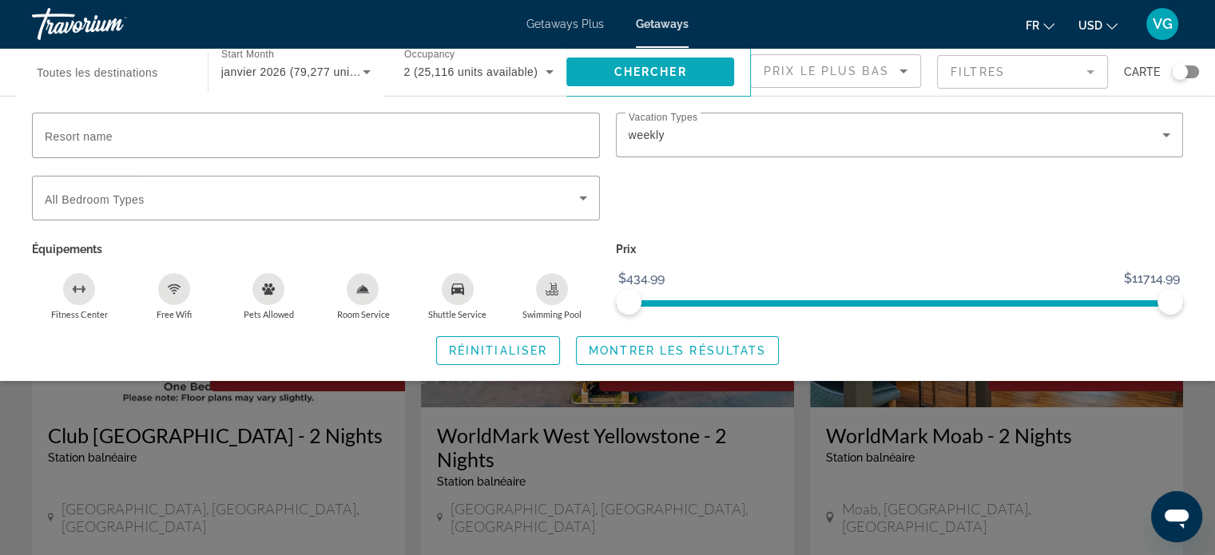
click at [635, 77] on span "Chercher" at bounding box center [650, 72] width 73 height 13
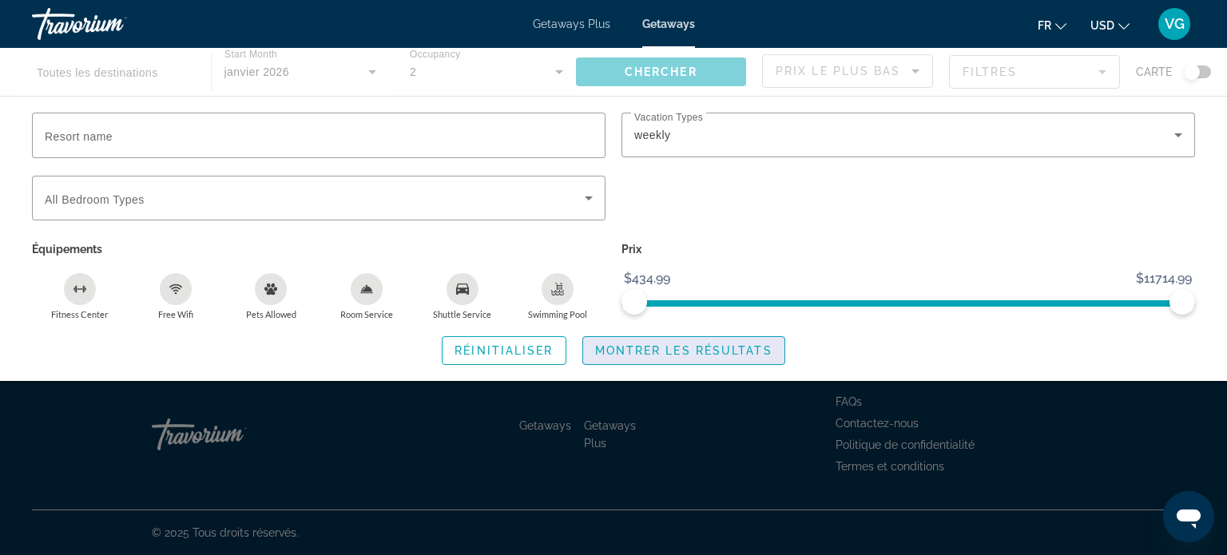
click at [733, 352] on span "Montrer les résultats" at bounding box center [683, 350] width 177 height 13
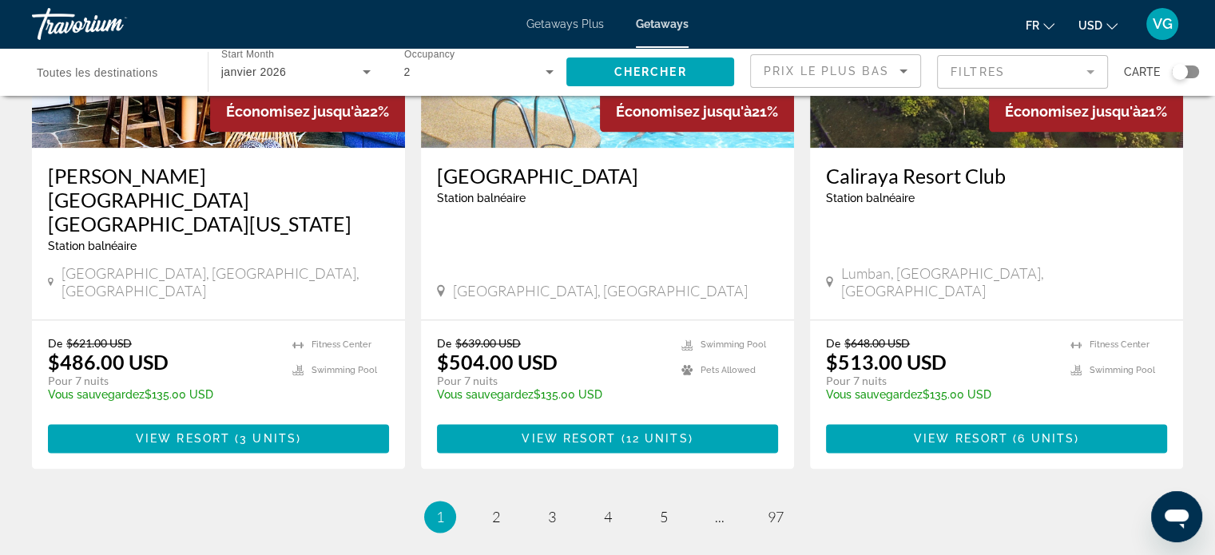
scroll to position [1997, 0]
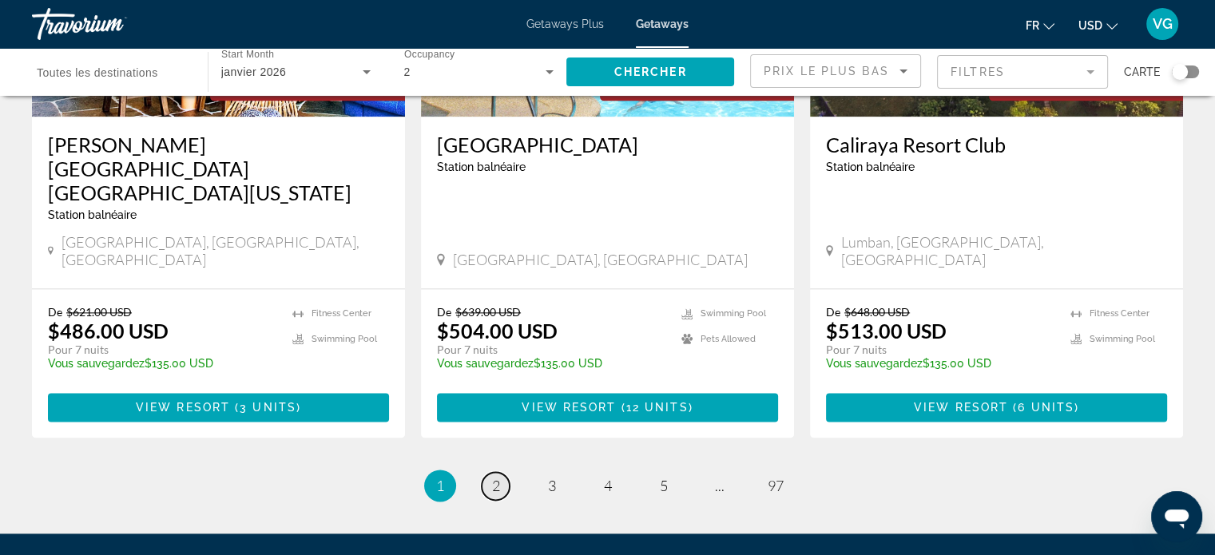
click at [489, 472] on link "page 2" at bounding box center [496, 486] width 28 height 28
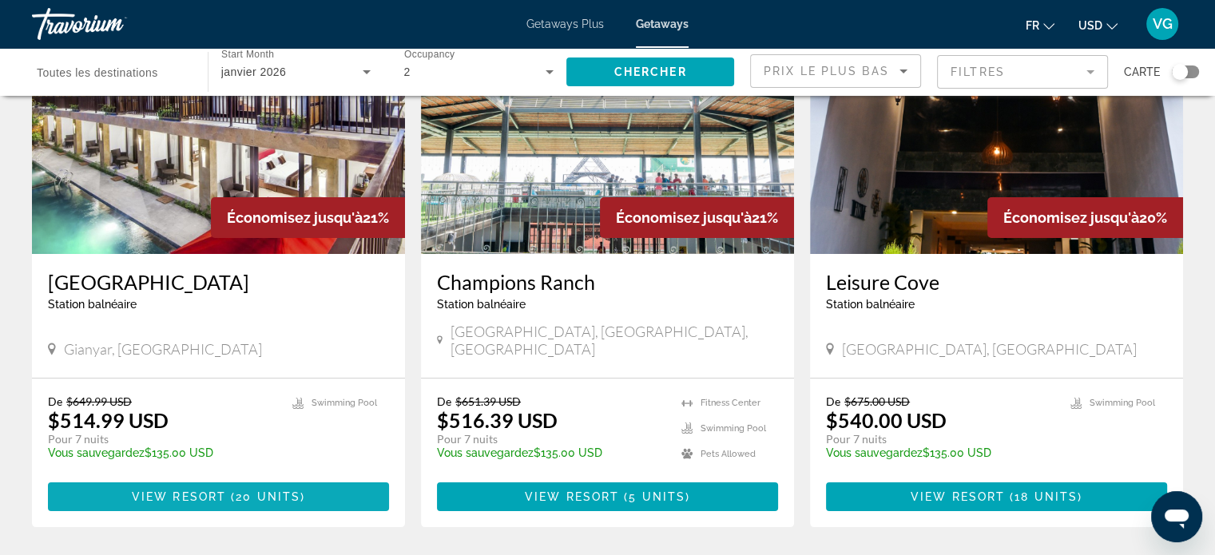
scroll to position [240, 0]
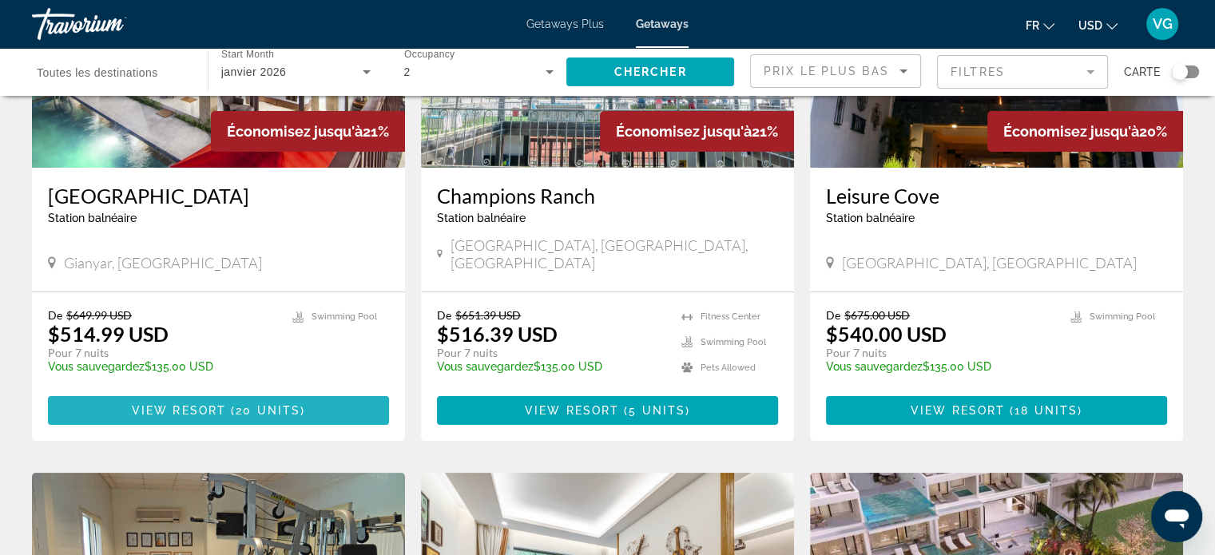
click at [214, 404] on span "View Resort" at bounding box center [179, 410] width 94 height 13
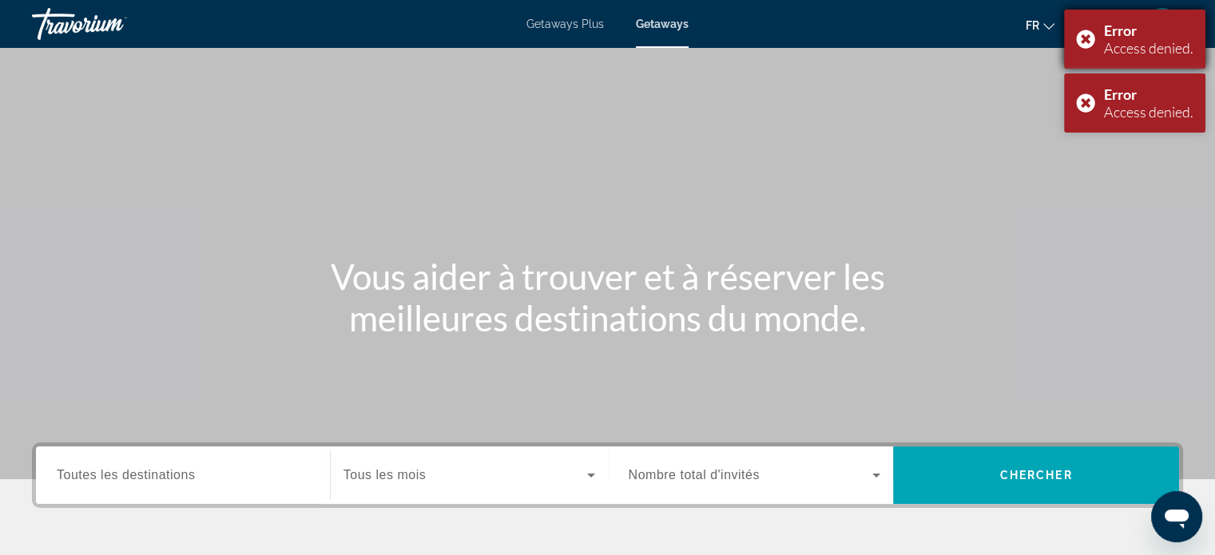
click at [1090, 40] on div "Error Access denied." at bounding box center [1134, 39] width 141 height 59
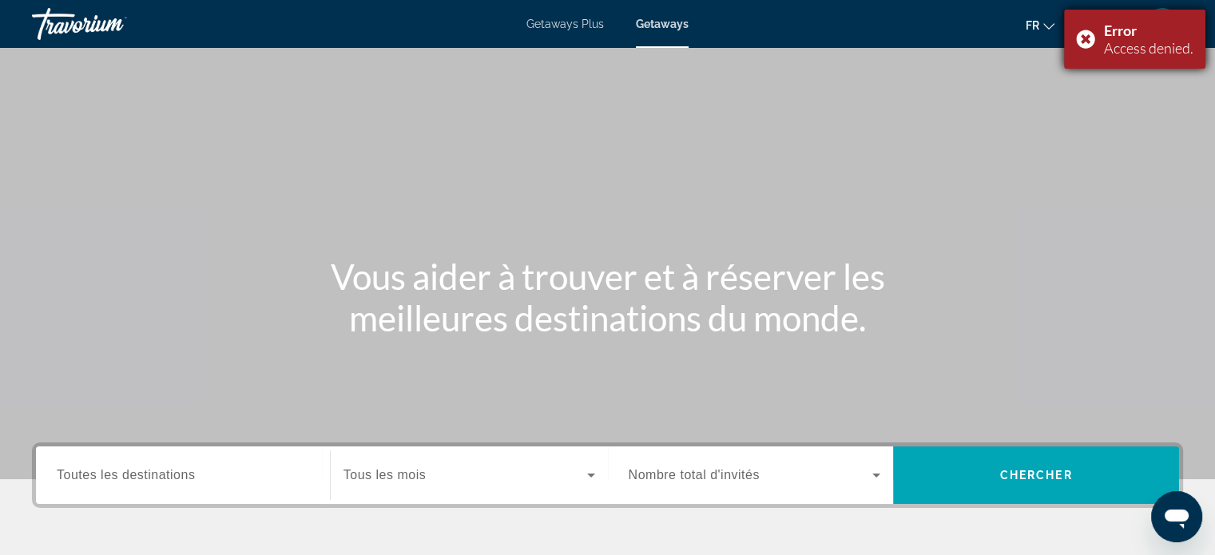
click at [1088, 44] on div "Error Access denied." at bounding box center [1134, 39] width 141 height 59
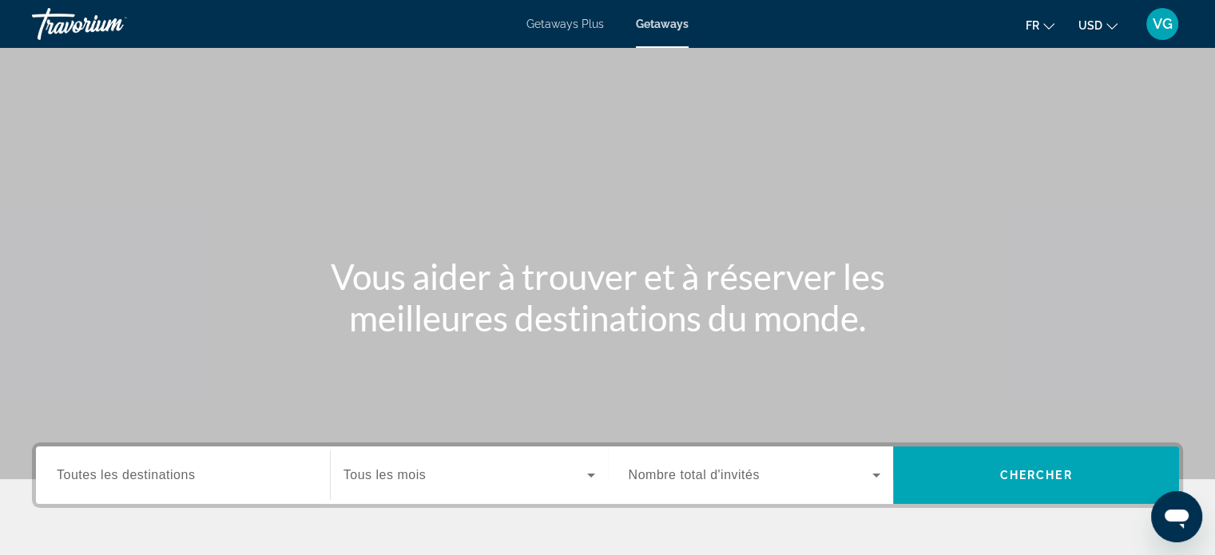
scroll to position [308, 0]
